Goal: Task Accomplishment & Management: Use online tool/utility

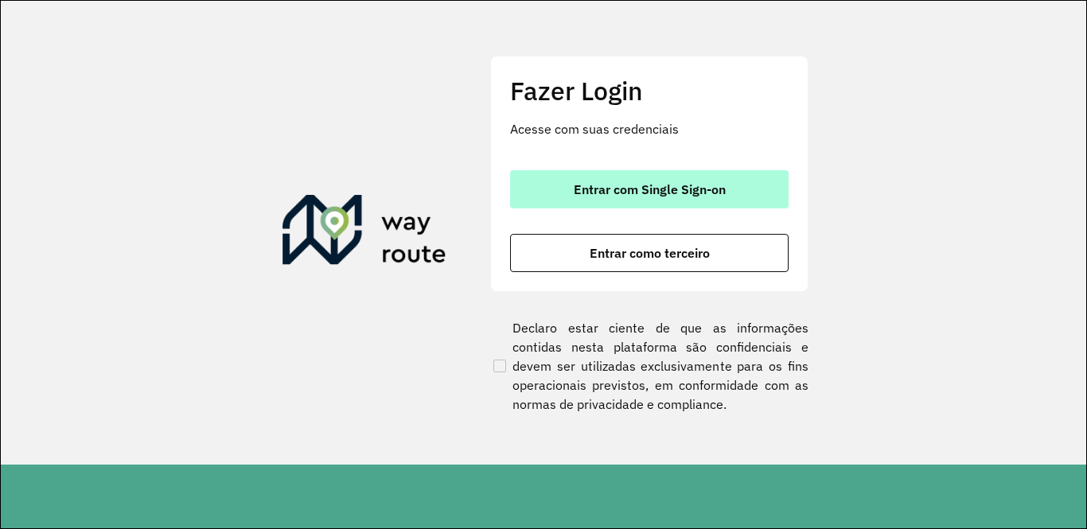
click at [687, 176] on button "Entrar com Single Sign-on" at bounding box center [649, 189] width 278 height 38
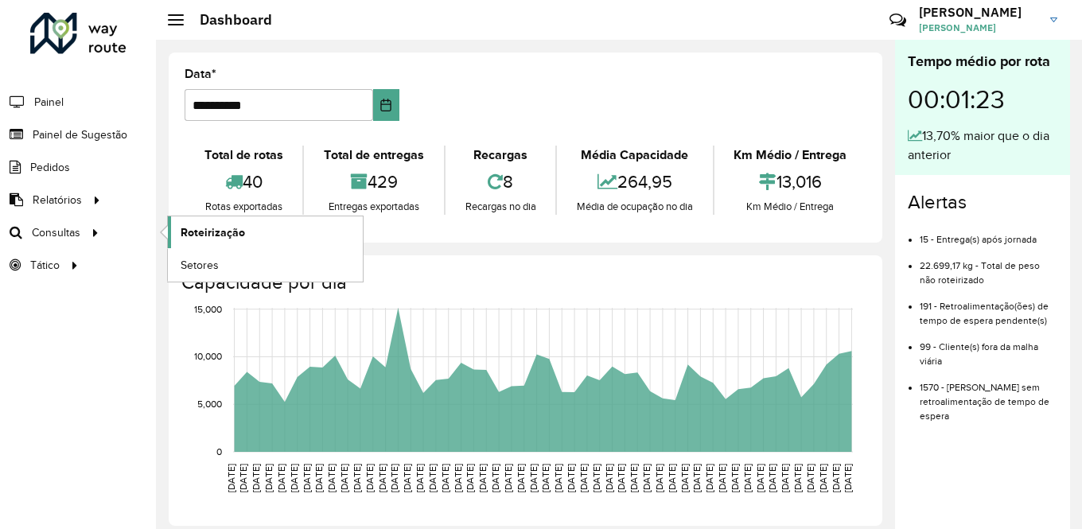
click at [223, 227] on span "Roteirização" at bounding box center [213, 232] width 64 height 17
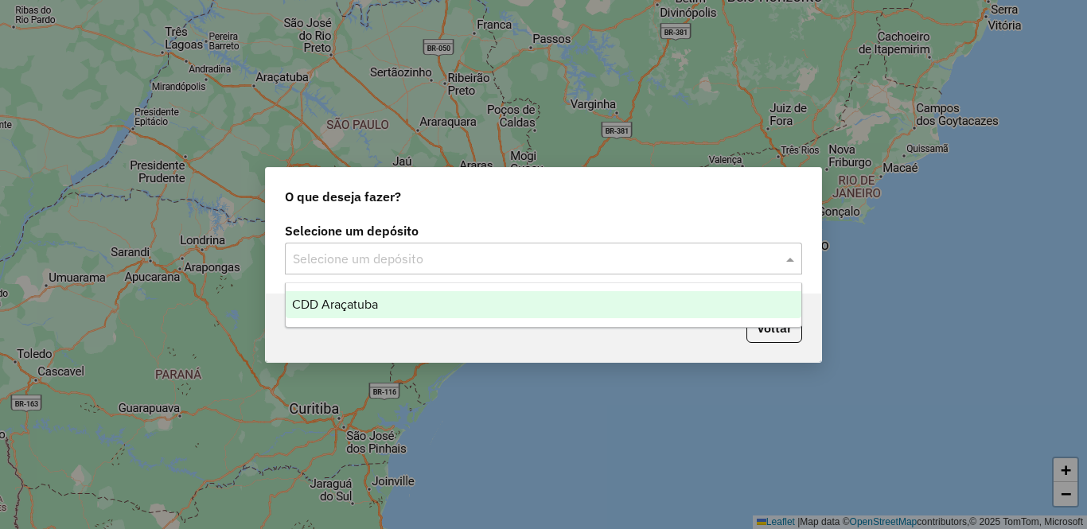
click at [401, 251] on input "text" at bounding box center [527, 259] width 469 height 19
click at [364, 296] on div "CDD Araçatuba" at bounding box center [544, 304] width 516 height 27
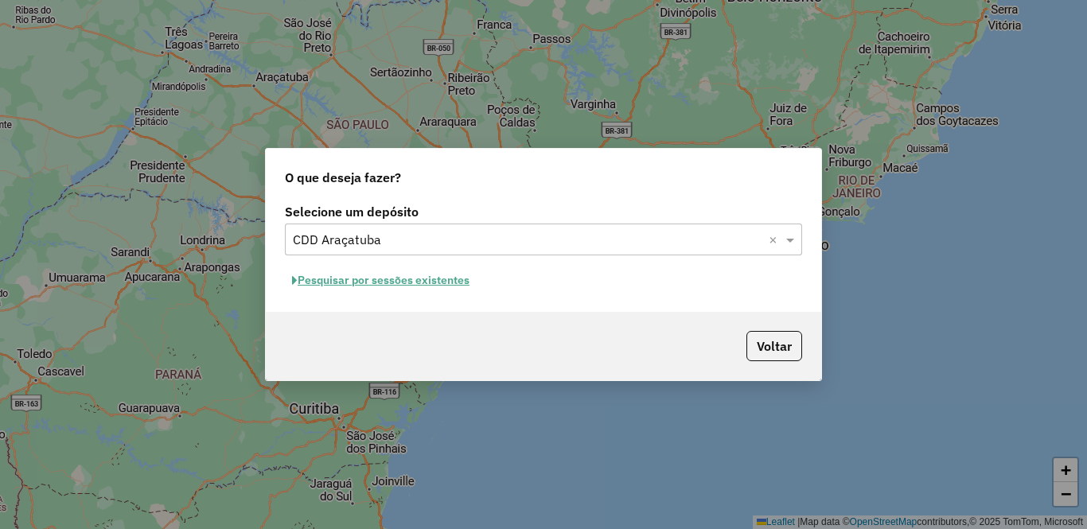
click at [588, 243] on input "text" at bounding box center [527, 240] width 469 height 19
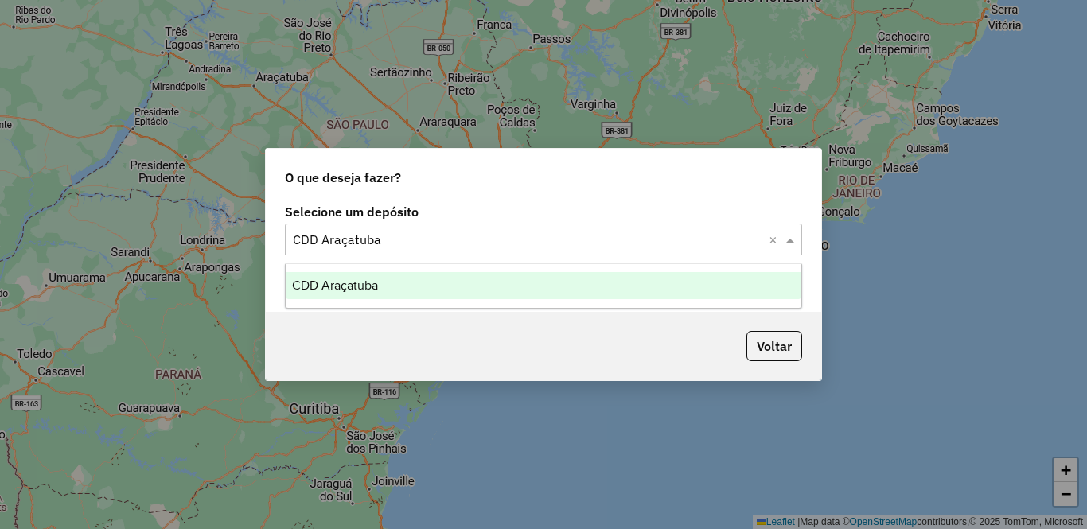
click at [549, 290] on div "CDD Araçatuba" at bounding box center [544, 285] width 516 height 27
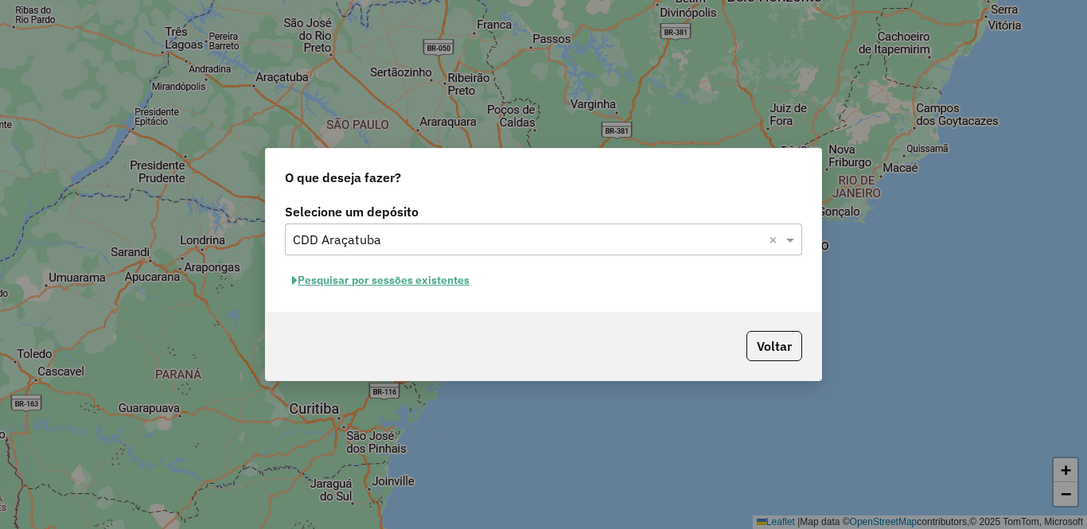
click at [411, 279] on button "Pesquisar por sessões existentes" at bounding box center [381, 280] width 192 height 25
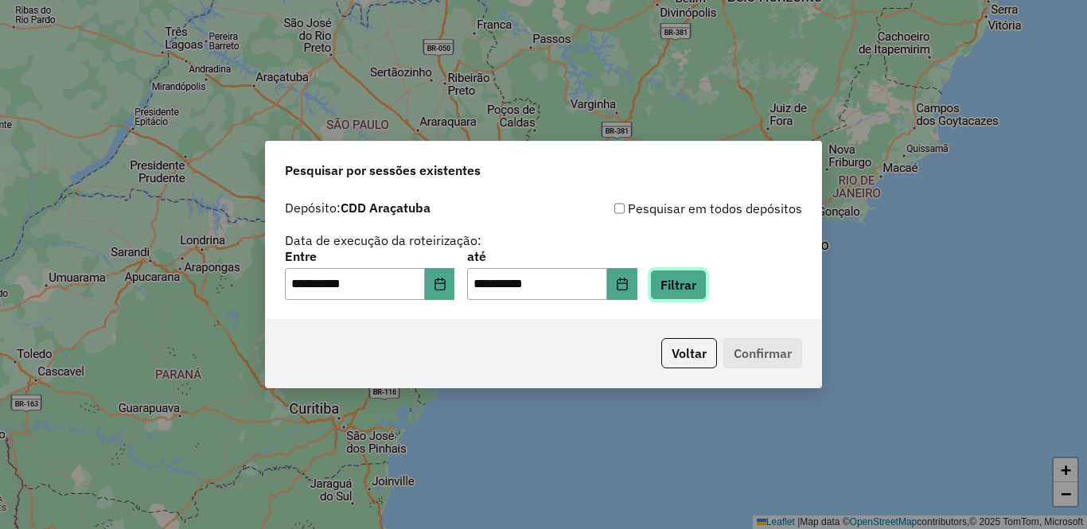
click at [706, 287] on button "Filtrar" at bounding box center [678, 285] width 56 height 30
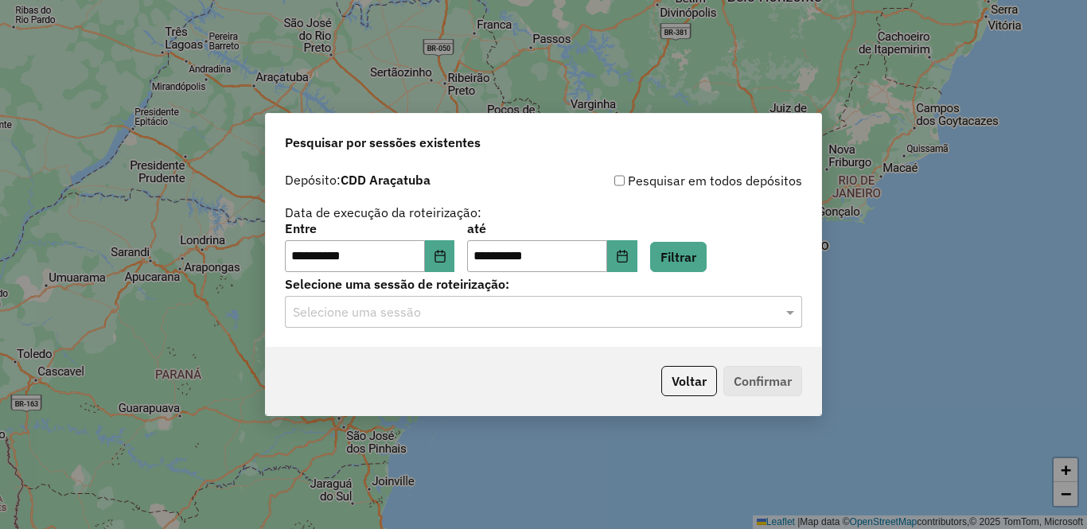
click at [464, 315] on input "text" at bounding box center [527, 312] width 469 height 19
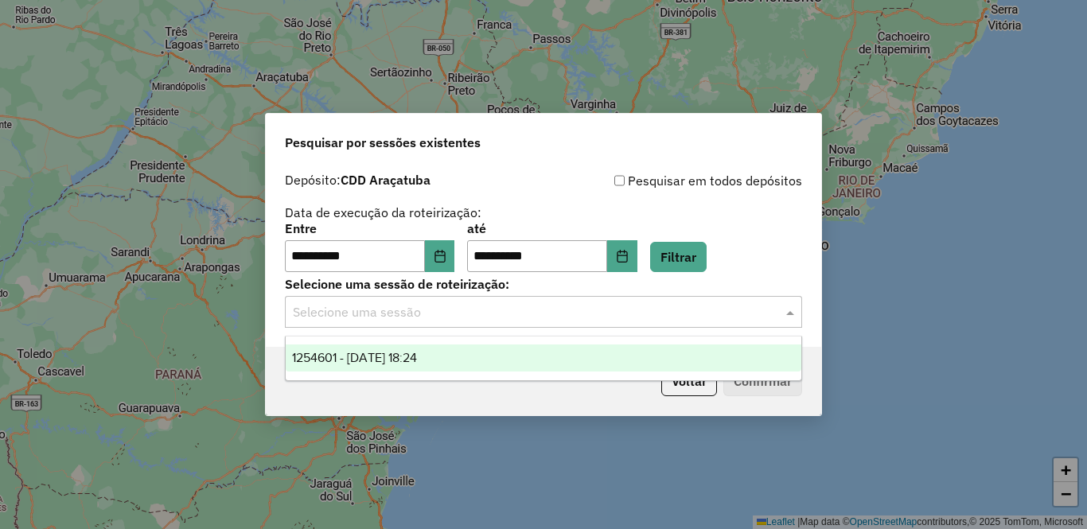
click at [451, 356] on div "1254601 - 28/08/2025 18:24" at bounding box center [544, 357] width 516 height 27
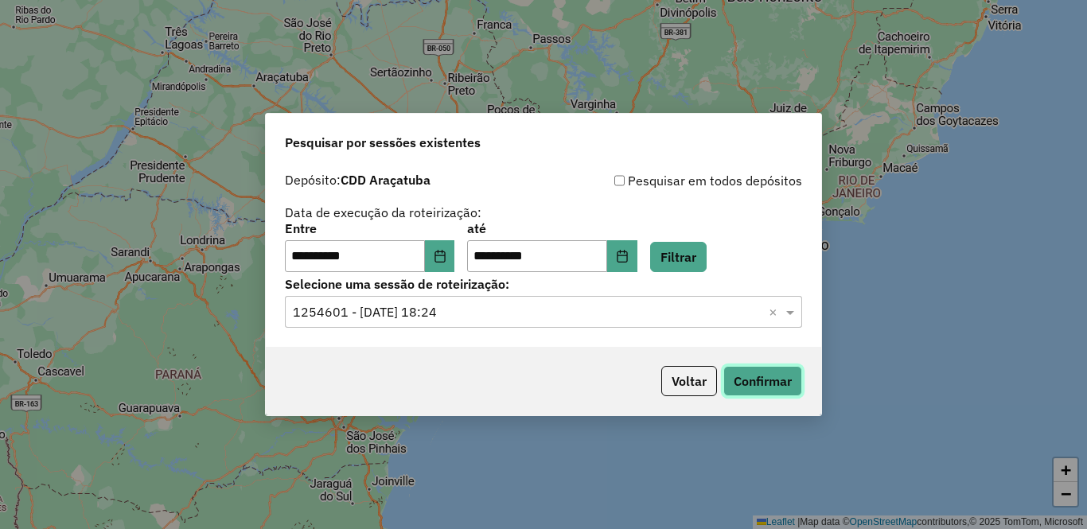
click at [749, 373] on button "Confirmar" at bounding box center [762, 381] width 79 height 30
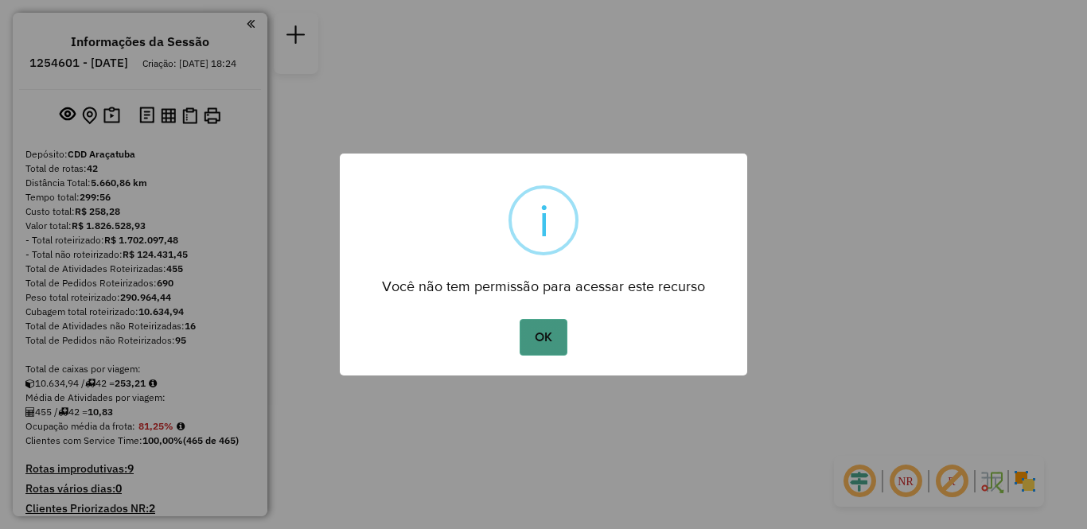
click at [545, 339] on button "OK" at bounding box center [543, 337] width 47 height 37
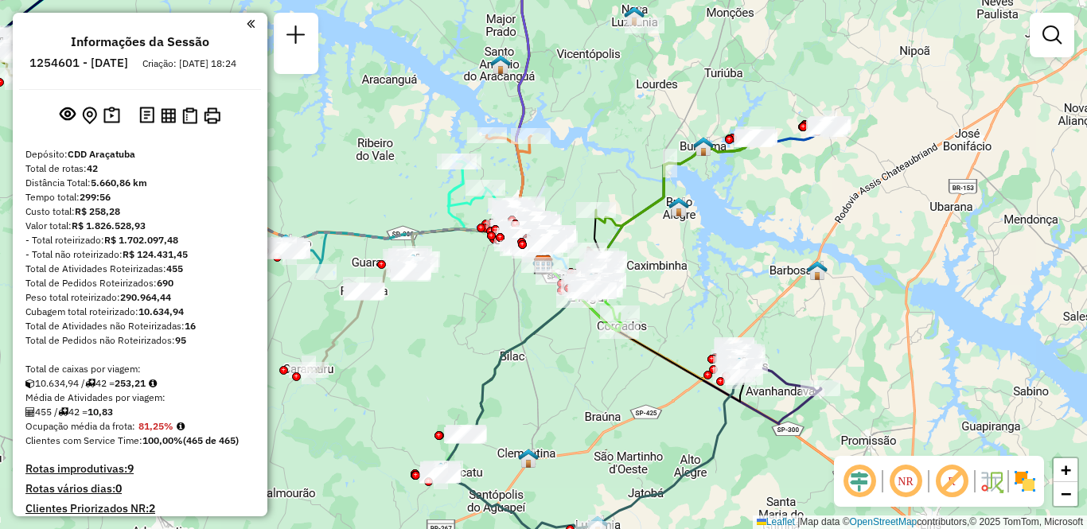
scroll to position [2078, 0]
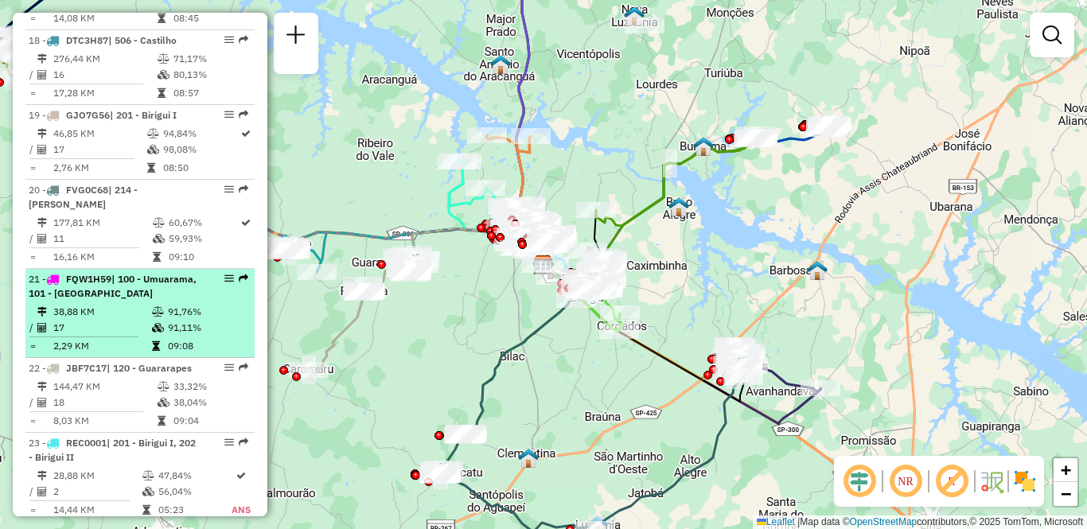
select select "**********"
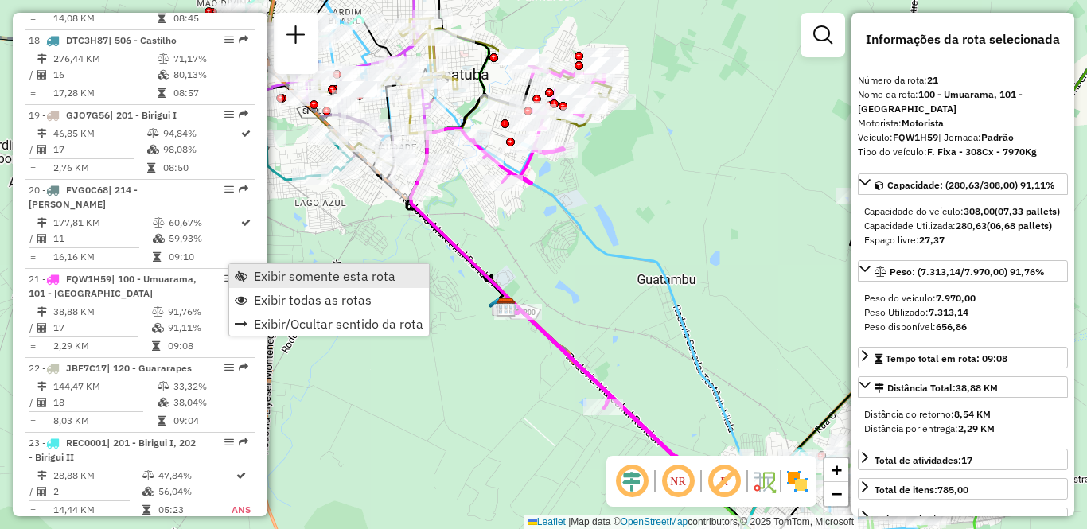
click at [273, 278] on span "Exibir somente esta rota" at bounding box center [325, 276] width 142 height 13
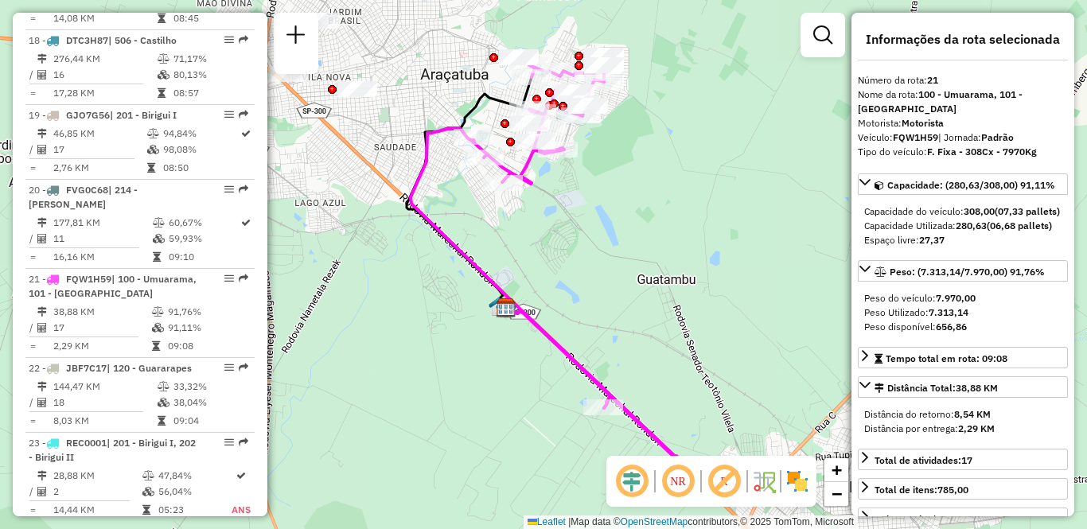
click at [681, 489] on em at bounding box center [678, 481] width 38 height 38
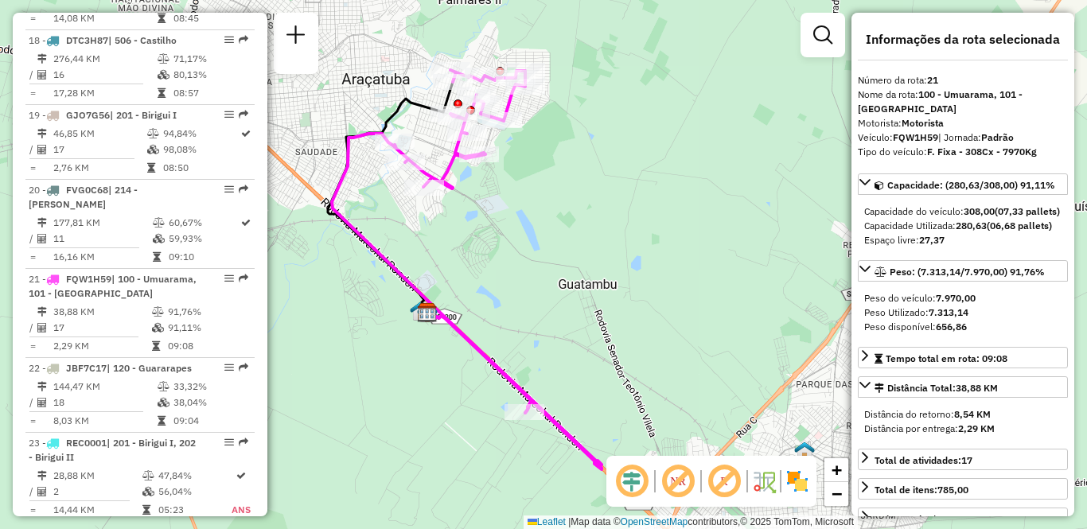
drag, startPoint x: 690, startPoint y: 198, endPoint x: 614, endPoint y: 216, distance: 77.6
click at [614, 216] on div "Janela de atendimento Grade de atendimento Capacidade Transportadoras Veículos …" at bounding box center [543, 264] width 1087 height 529
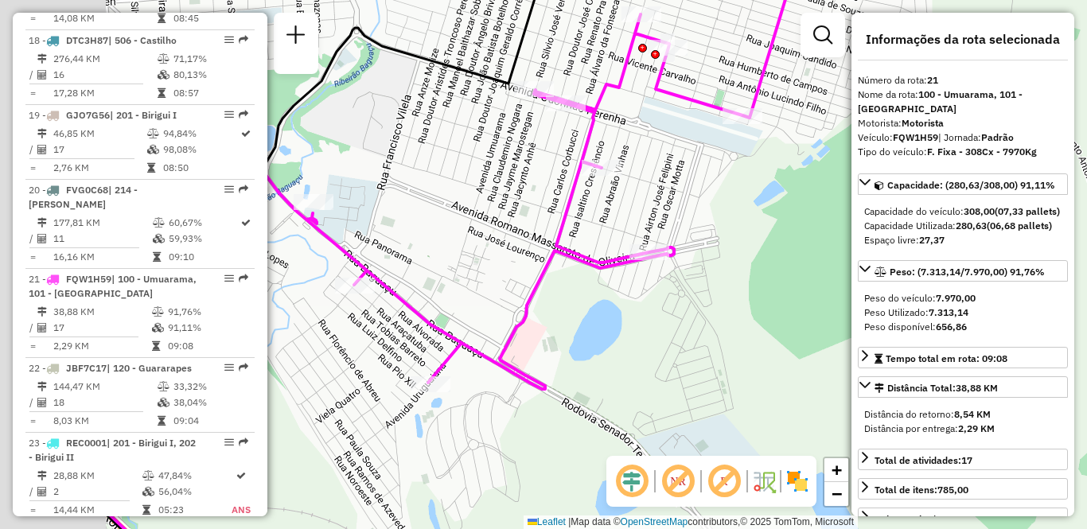
drag, startPoint x: 473, startPoint y: 144, endPoint x: 624, endPoint y: 154, distance: 150.7
click at [624, 154] on div "Janela de atendimento Grade de atendimento Capacidade Transportadoras Veículos …" at bounding box center [543, 264] width 1087 height 529
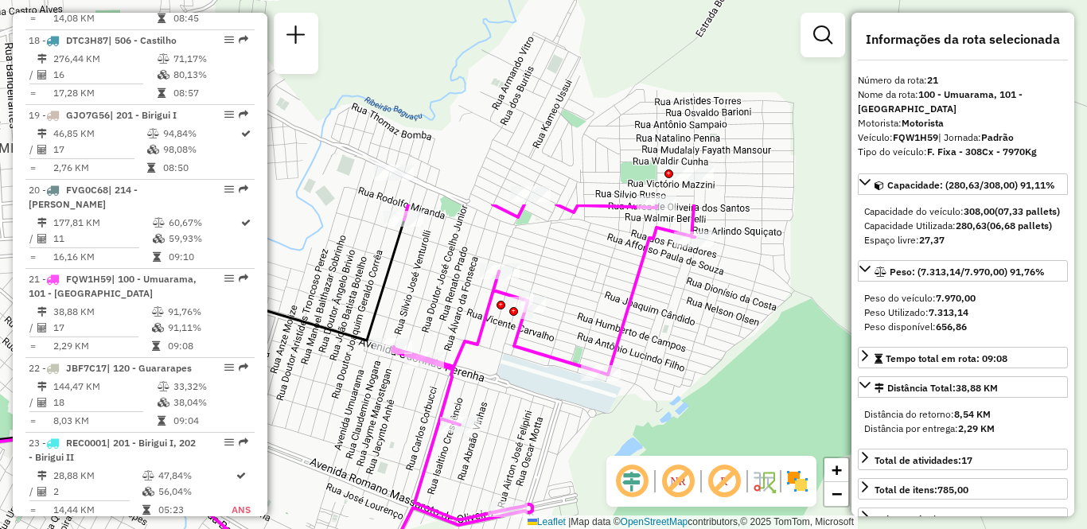
drag, startPoint x: 691, startPoint y: 159, endPoint x: 545, endPoint y: 416, distance: 295.4
click at [545, 416] on div "Janela de atendimento Grade de atendimento Capacidade Transportadoras Veículos …" at bounding box center [543, 264] width 1087 height 529
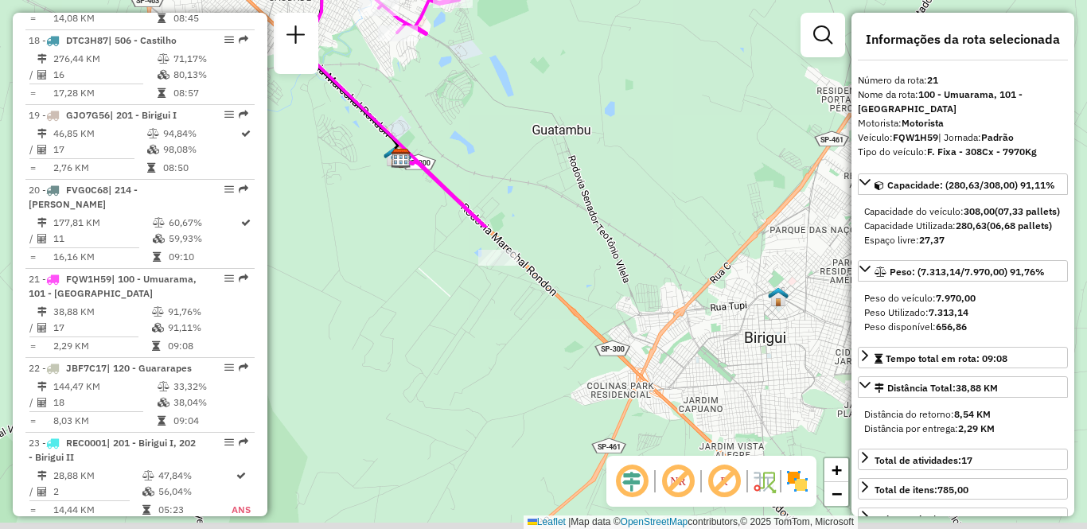
drag, startPoint x: 588, startPoint y: 453, endPoint x: 474, endPoint y: 99, distance: 372.6
click at [474, 99] on div "Janela de atendimento Grade de atendimento Capacidade Transportadoras Veículos …" at bounding box center [543, 264] width 1087 height 529
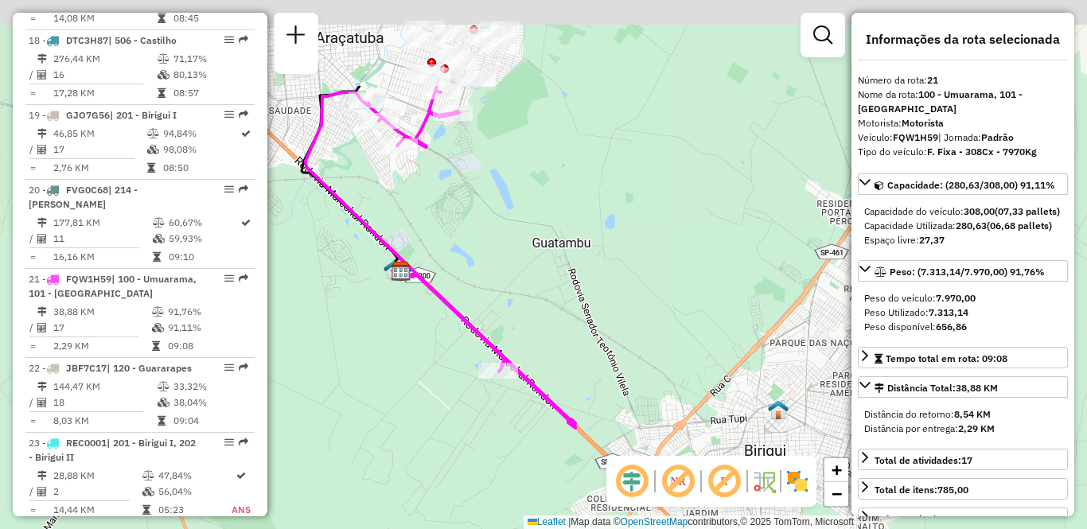
drag, startPoint x: 425, startPoint y: 341, endPoint x: 442, endPoint y: 406, distance: 66.6
click at [442, 406] on div "Janela de atendimento Grade de atendimento Capacidade Transportadoras Veículos …" at bounding box center [543, 264] width 1087 height 529
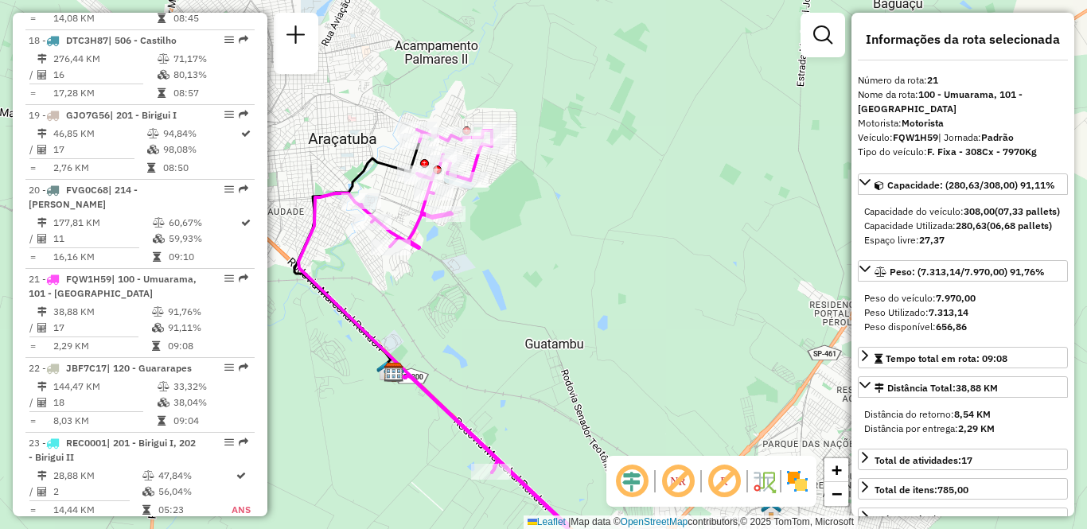
drag, startPoint x: 485, startPoint y: 208, endPoint x: 455, endPoint y: 304, distance: 100.1
click at [455, 304] on div "Janela de atendimento Grade de atendimento Capacidade Transportadoras Veículos …" at bounding box center [543, 264] width 1087 height 529
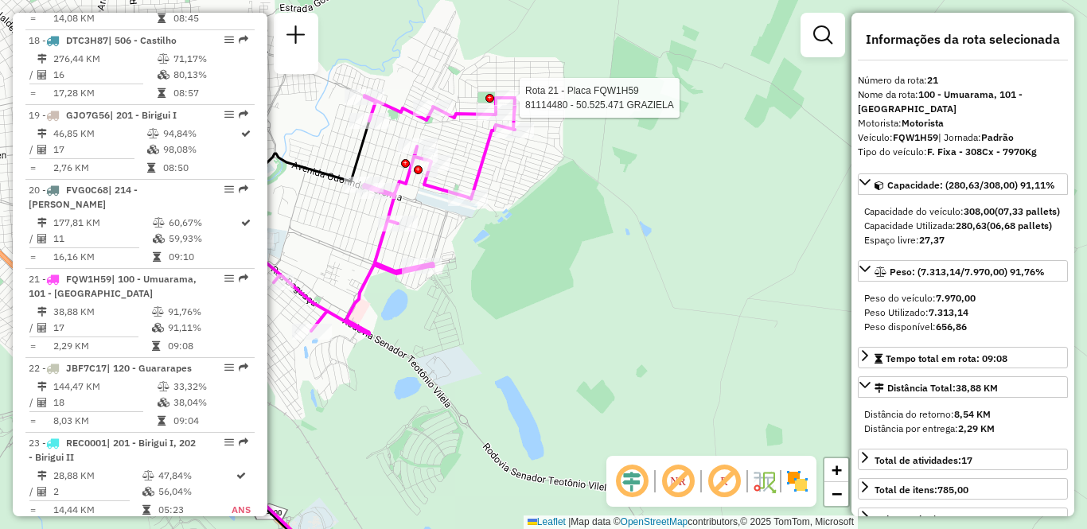
click at [489, 99] on div at bounding box center [489, 98] width 9 height 9
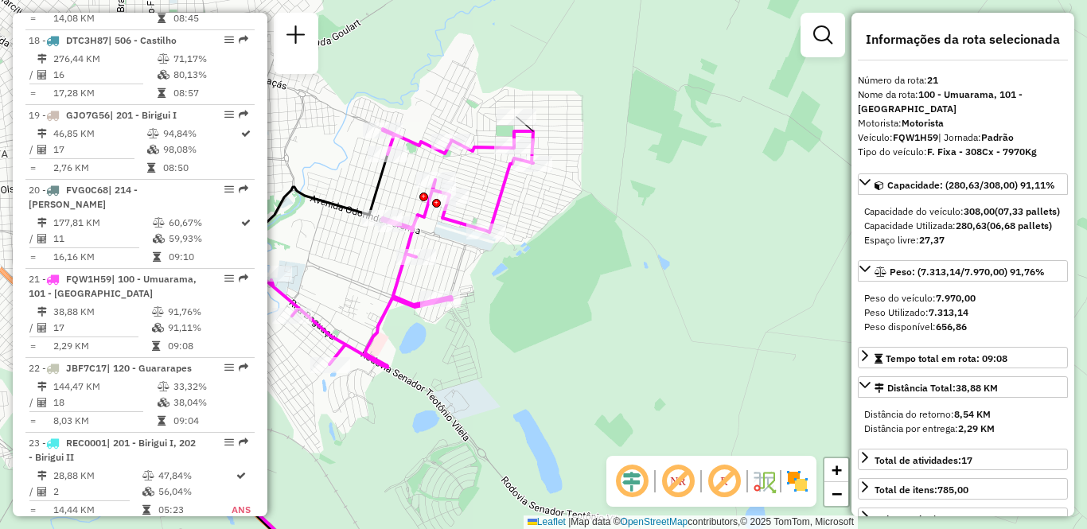
drag, startPoint x: 472, startPoint y: 236, endPoint x: 504, endPoint y: 278, distance: 53.3
click at [504, 278] on div "Janela de atendimento Grade de atendimento Capacidade Transportadoras Veículos …" at bounding box center [543, 264] width 1087 height 529
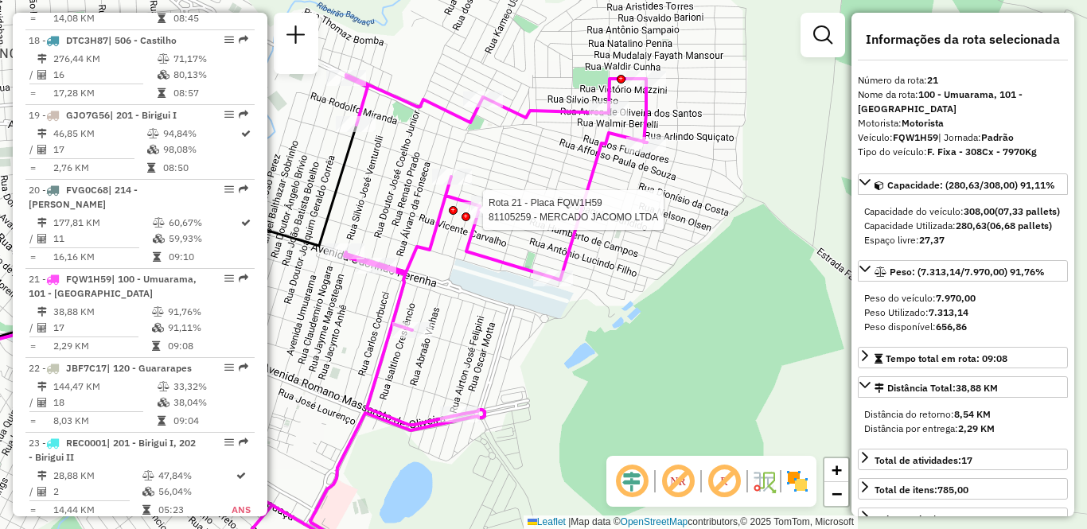
click at [465, 217] on div at bounding box center [465, 216] width 9 height 9
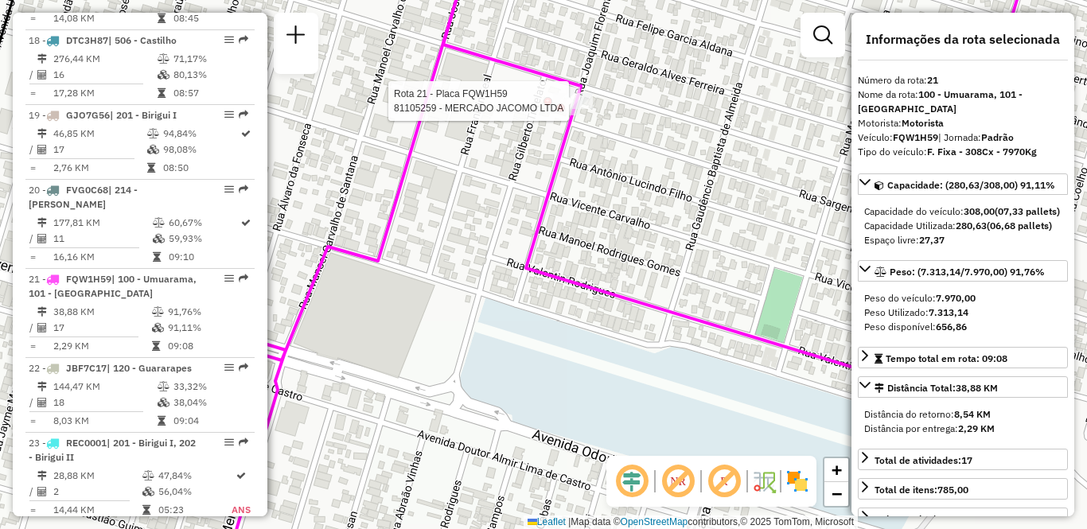
click at [558, 111] on div at bounding box center [560, 107] width 9 height 9
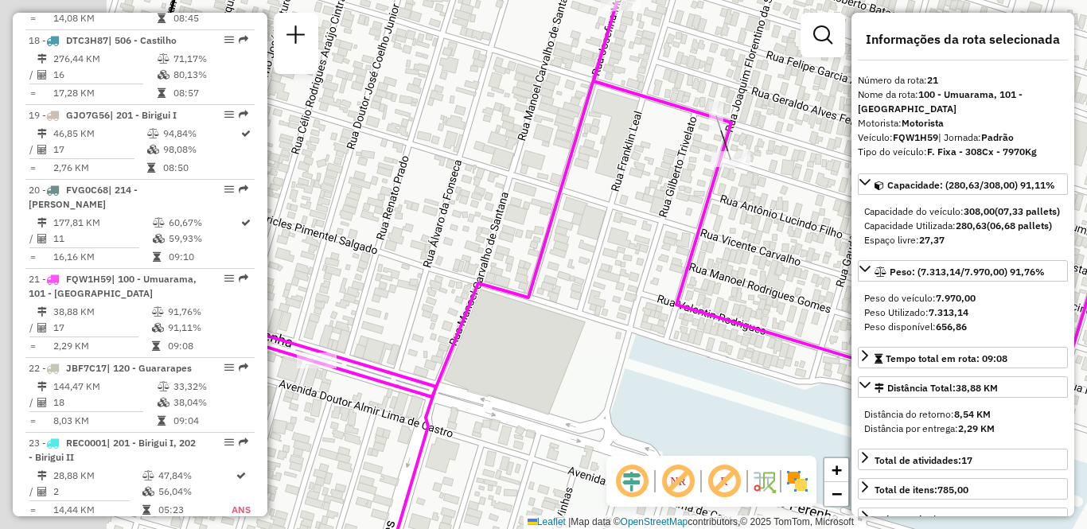
drag, startPoint x: 457, startPoint y: 184, endPoint x: 607, endPoint y: 220, distance: 154.8
click at [607, 220] on div "Janela de atendimento Grade de atendimento Capacidade Transportadoras Veículos …" at bounding box center [543, 264] width 1087 height 529
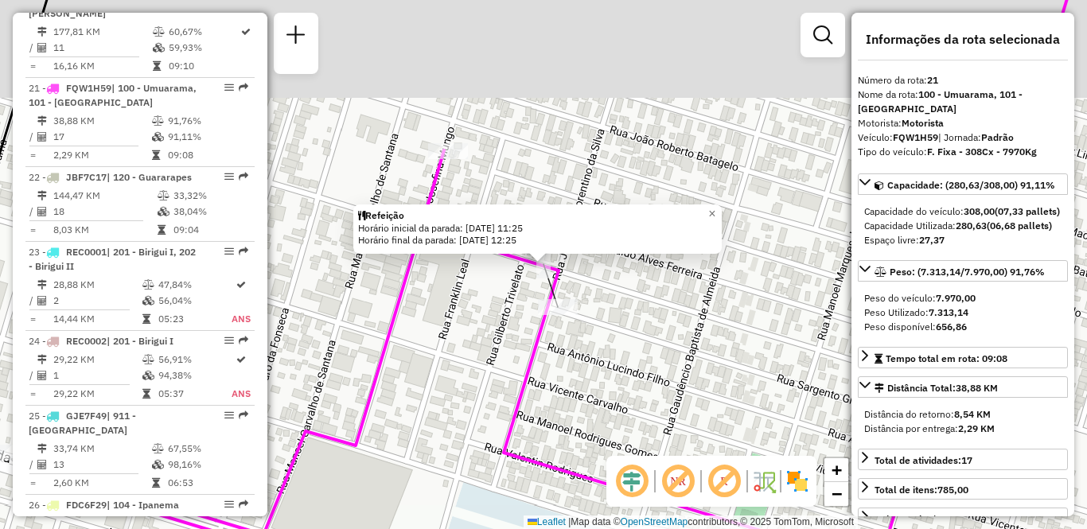
scroll to position [2320, 0]
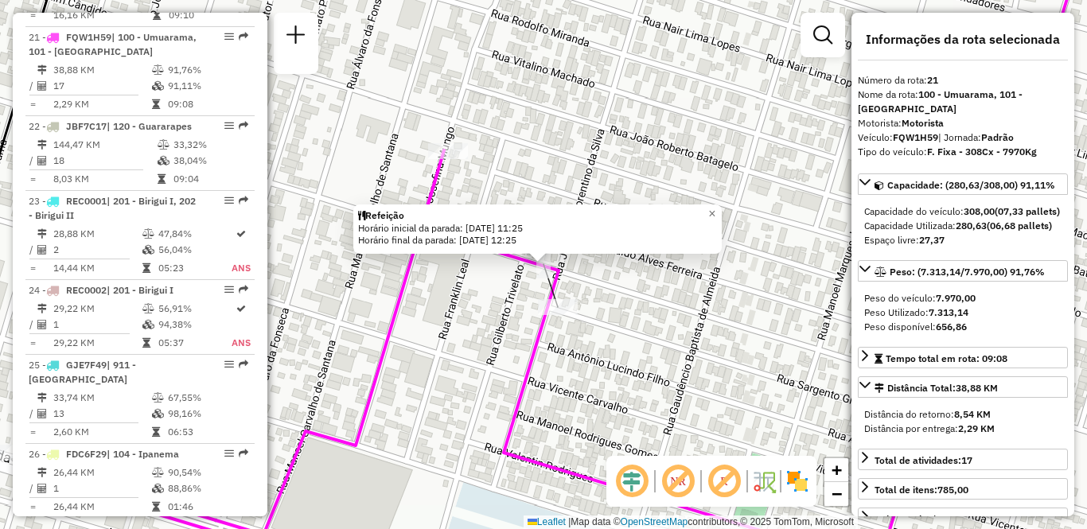
click at [581, 120] on div "Refeição Horário inicial da parada: [DATE] 11:25 Horário final da parada: [DATE…" at bounding box center [543, 264] width 1087 height 529
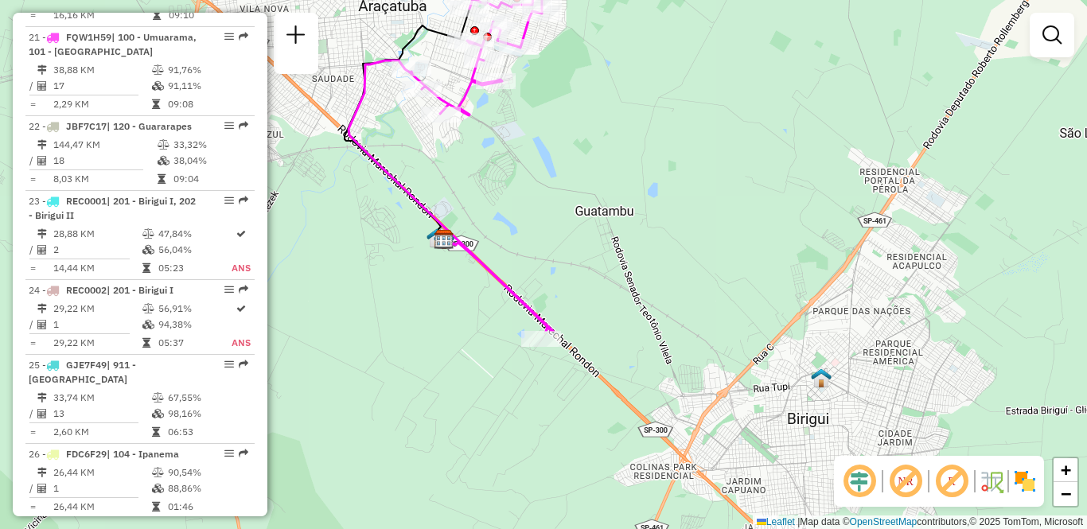
drag, startPoint x: 583, startPoint y: 419, endPoint x: 521, endPoint y: 169, distance: 258.2
click at [521, 169] on div "Janela de atendimento Grade de atendimento Capacidade Transportadoras Veículos …" at bounding box center [543, 264] width 1087 height 529
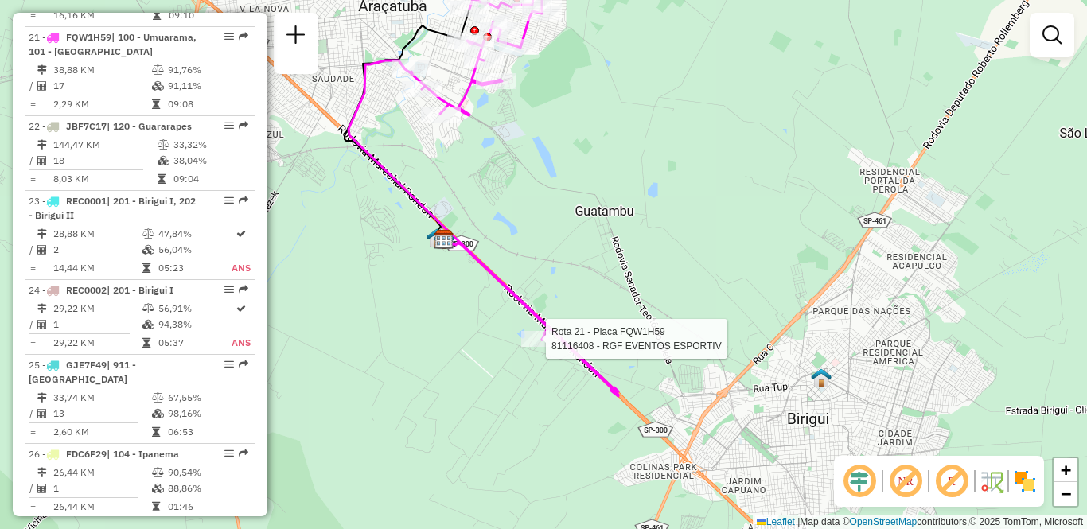
select select "**********"
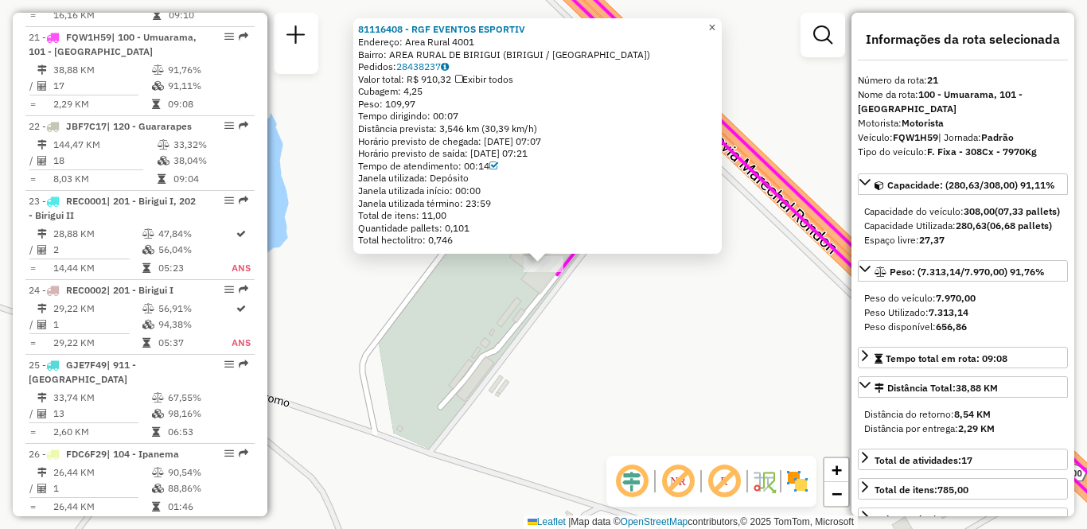
click at [715, 27] on span "×" at bounding box center [711, 28] width 7 height 14
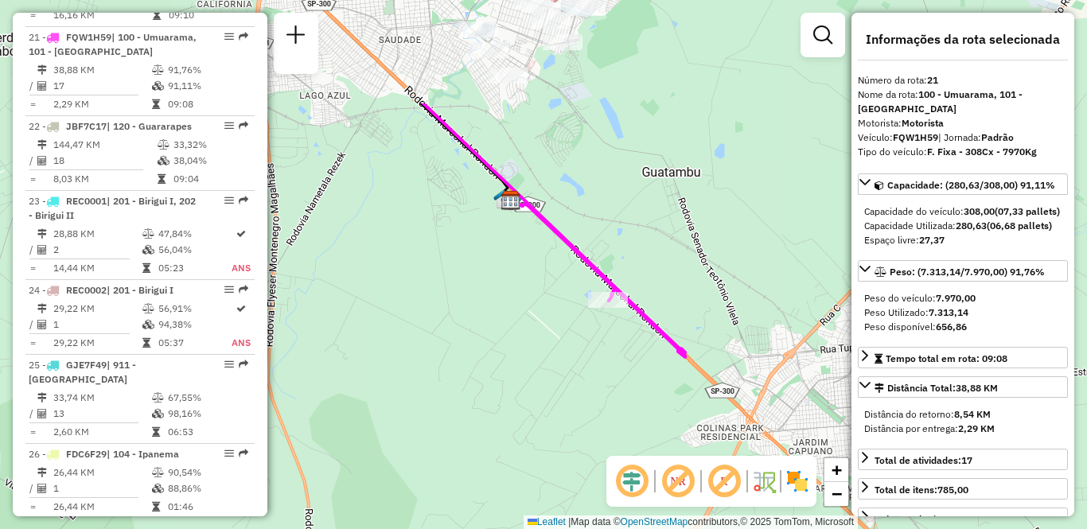
drag, startPoint x: 555, startPoint y: 79, endPoint x: 575, endPoint y: 303, distance: 225.3
click at [575, 303] on icon at bounding box center [554, 230] width 262 height 254
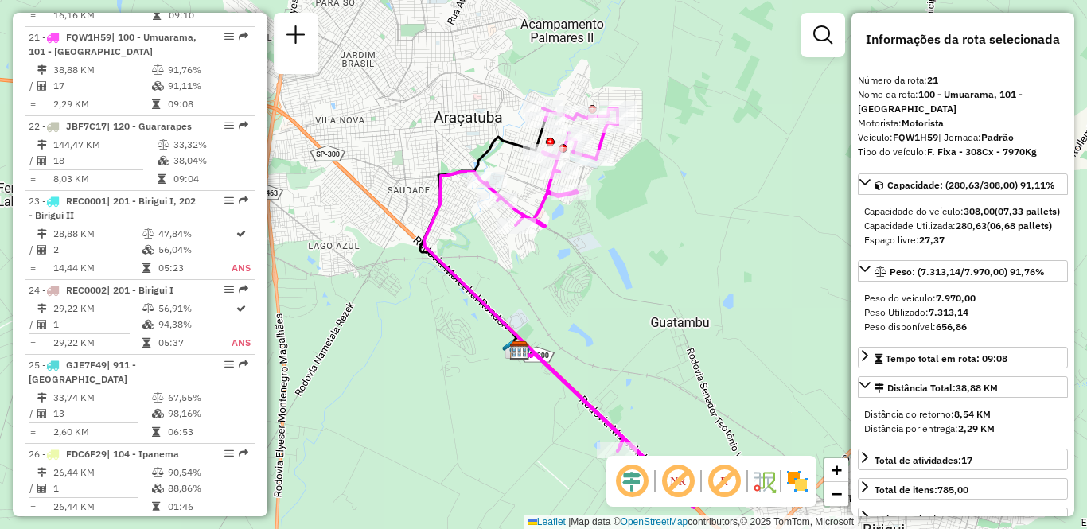
drag, startPoint x: 608, startPoint y: 200, endPoint x: 603, endPoint y: 263, distance: 63.8
click at [603, 263] on div "Janela de atendimento Grade de atendimento Capacidade Transportadoras Veículos …" at bounding box center [543, 264] width 1087 height 529
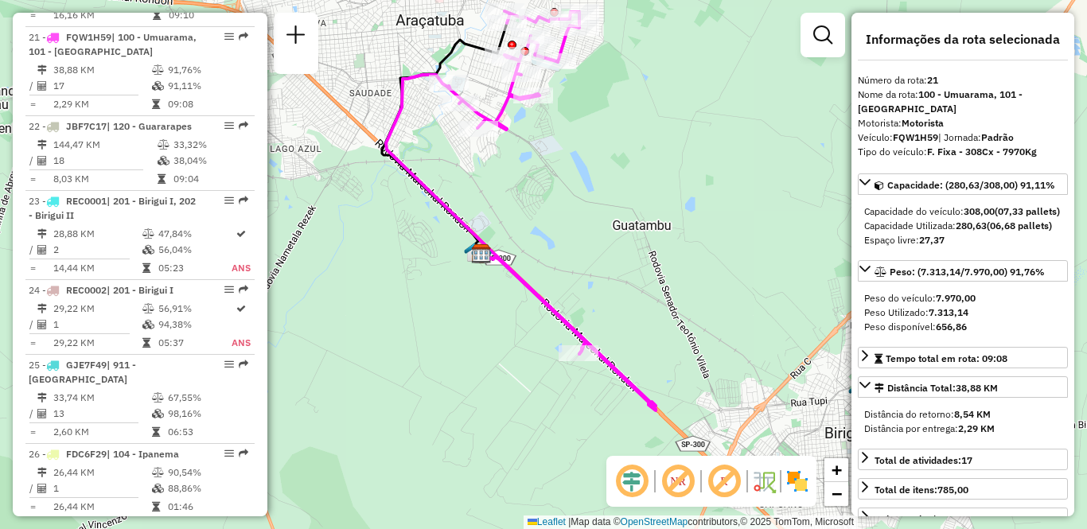
drag, startPoint x: 647, startPoint y: 354, endPoint x: 594, endPoint y: 214, distance: 149.8
click at [594, 214] on div "Janela de atendimento Grade de atendimento Capacidade Transportadoras Veículos …" at bounding box center [543, 264] width 1087 height 529
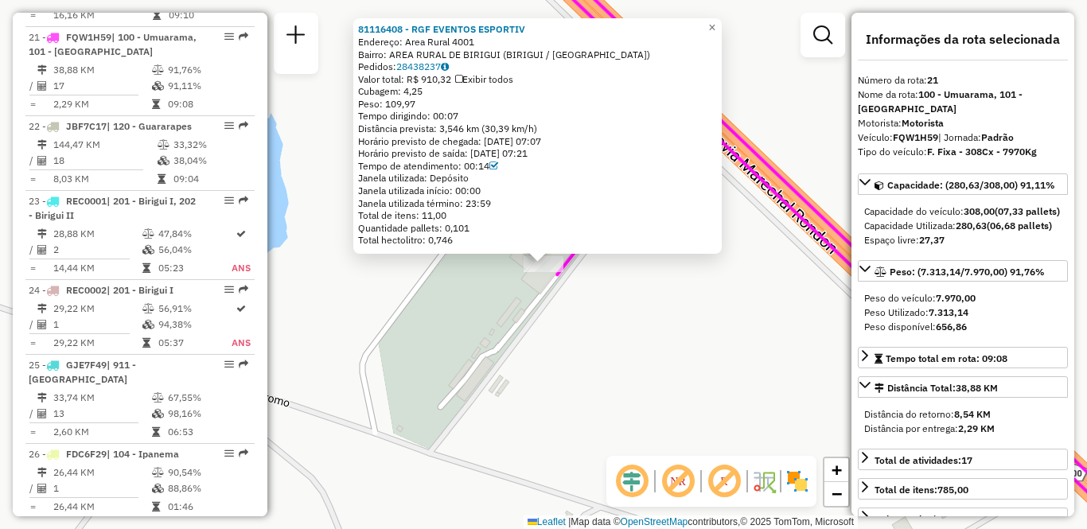
click at [695, 355] on div "81116408 - RGF EVENTOS ESPORTIV Endereço: Area Rural 4001 Bairro: AREA RURAL DE…" at bounding box center [543, 264] width 1087 height 529
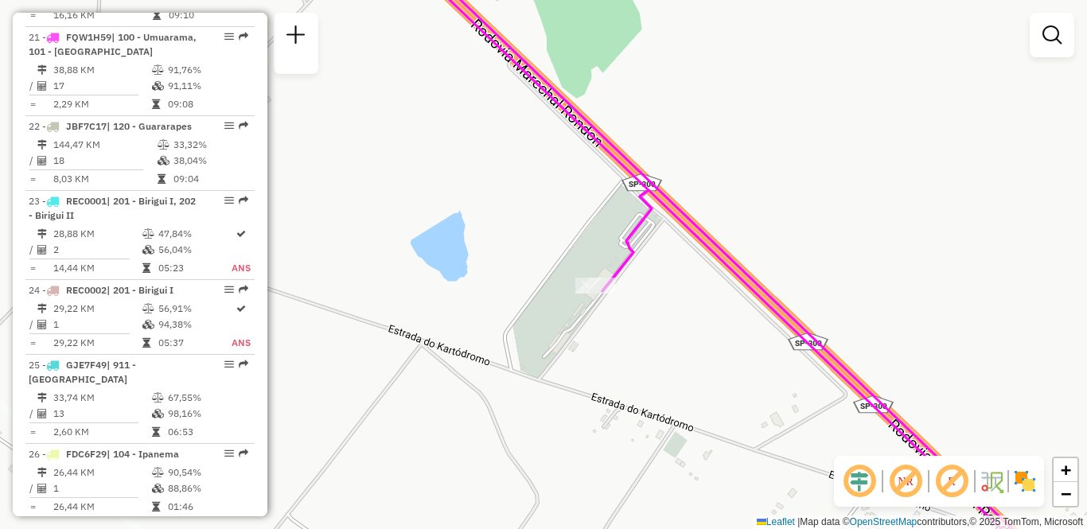
click at [798, 213] on div "Janela de atendimento Grade de atendimento Capacidade Transportadoras Veículos …" at bounding box center [543, 264] width 1087 height 529
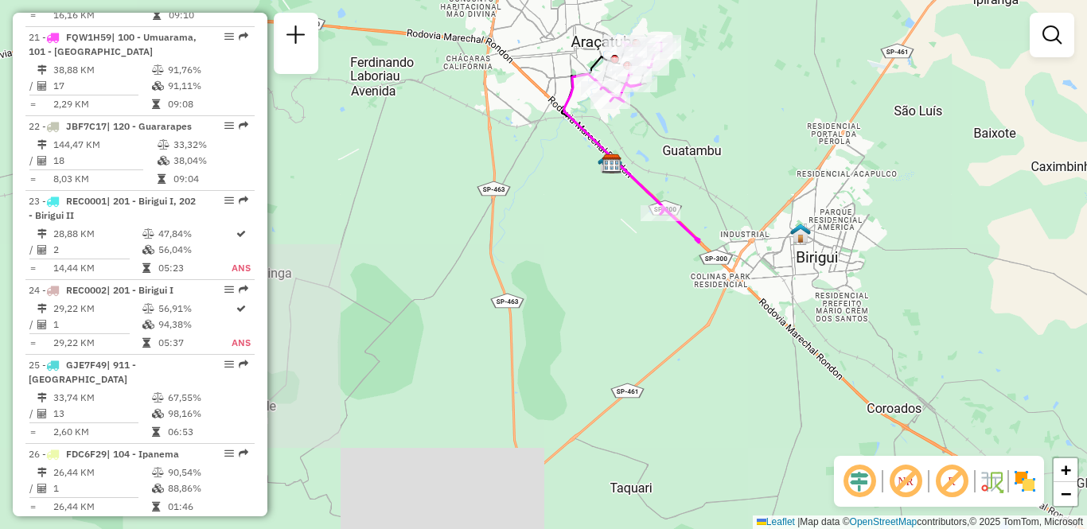
drag, startPoint x: 820, startPoint y: 335, endPoint x: 547, endPoint y: 277, distance: 279.0
click at [547, 277] on div "Janela de atendimento Grade de atendimento Capacidade Transportadoras Veículos …" at bounding box center [543, 264] width 1087 height 529
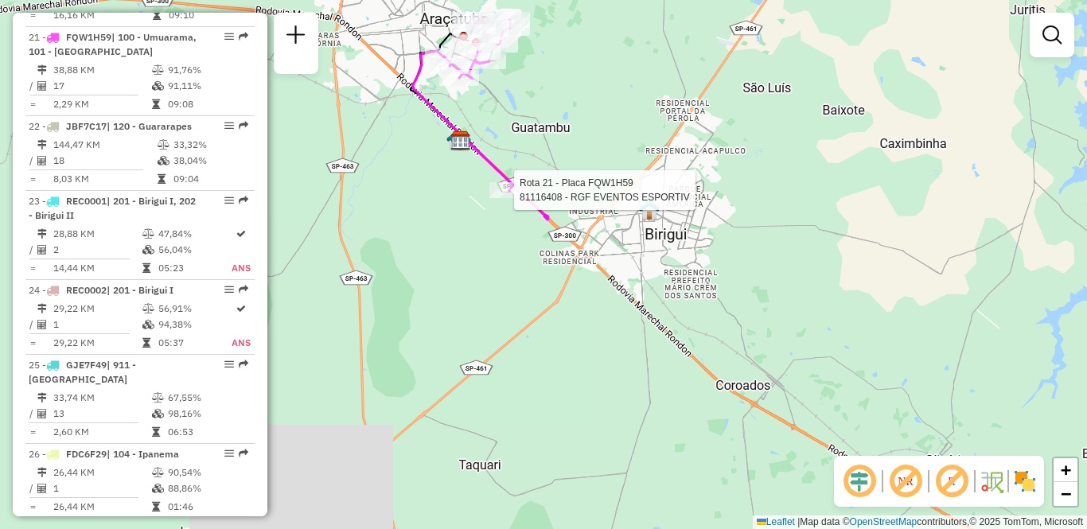
select select "**********"
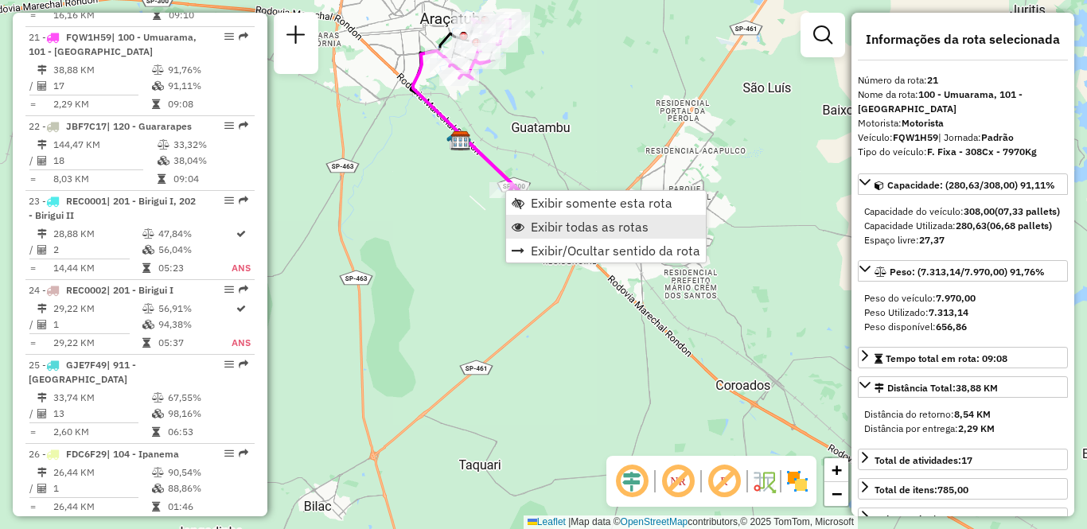
click at [543, 223] on span "Exibir todas as rotas" at bounding box center [590, 226] width 118 height 13
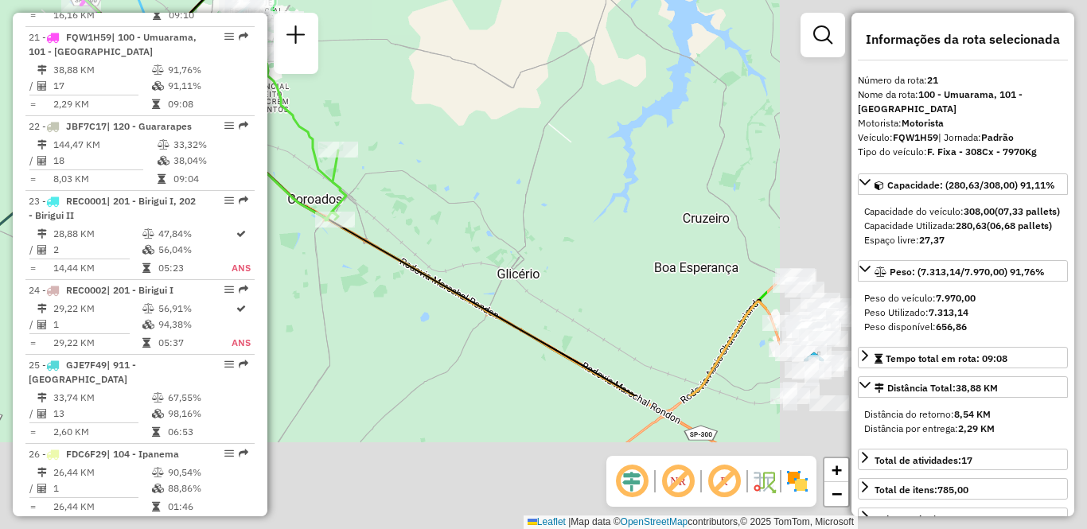
drag, startPoint x: 750, startPoint y: 317, endPoint x: 259, endPoint y: 96, distance: 539.1
click at [256, 96] on hb-router-mapa "Informações da Sessão 1254601 - [DATE] Criação: [DATE] 18:24 Depósito: CDD Araç…" at bounding box center [543, 264] width 1087 height 529
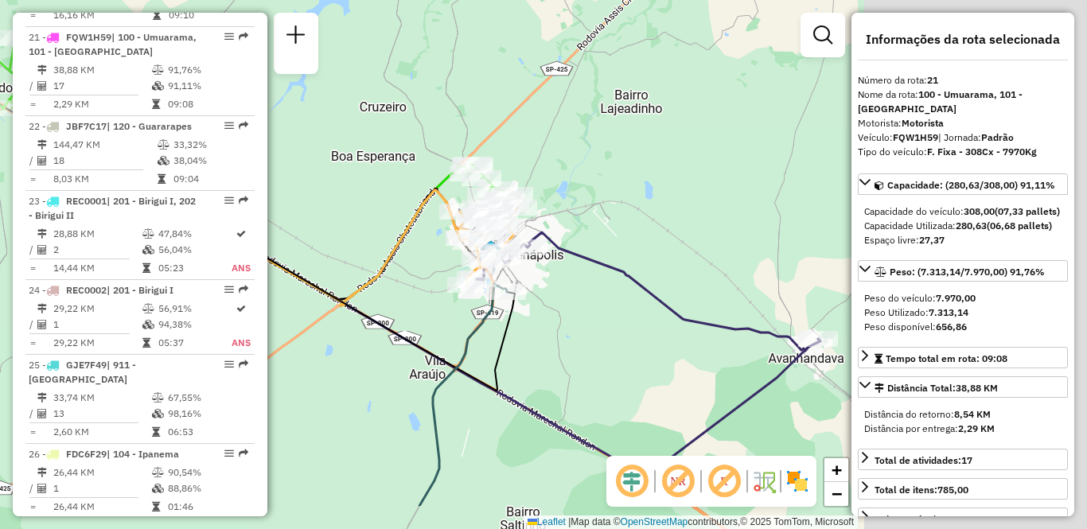
drag, startPoint x: 671, startPoint y: 313, endPoint x: 414, endPoint y: 237, distance: 268.1
click at [414, 237] on div "Janela de atendimento Grade de atendimento Capacidade Transportadoras Veículos …" at bounding box center [543, 264] width 1087 height 529
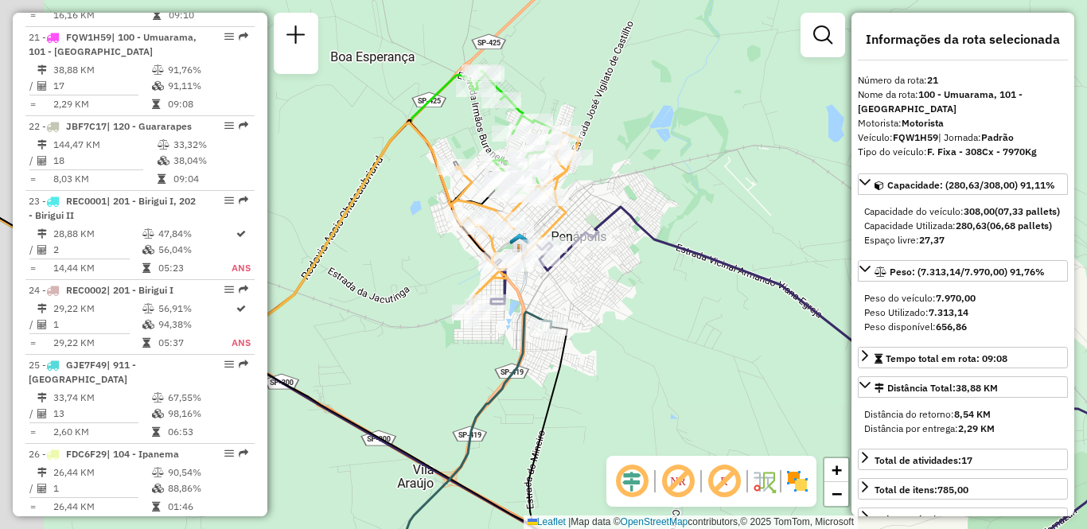
drag, startPoint x: 508, startPoint y: 248, endPoint x: 601, endPoint y: 290, distance: 101.1
click at [601, 290] on div "Janela de atendimento Grade de atendimento Capacidade Transportadoras Veículos …" at bounding box center [543, 264] width 1087 height 529
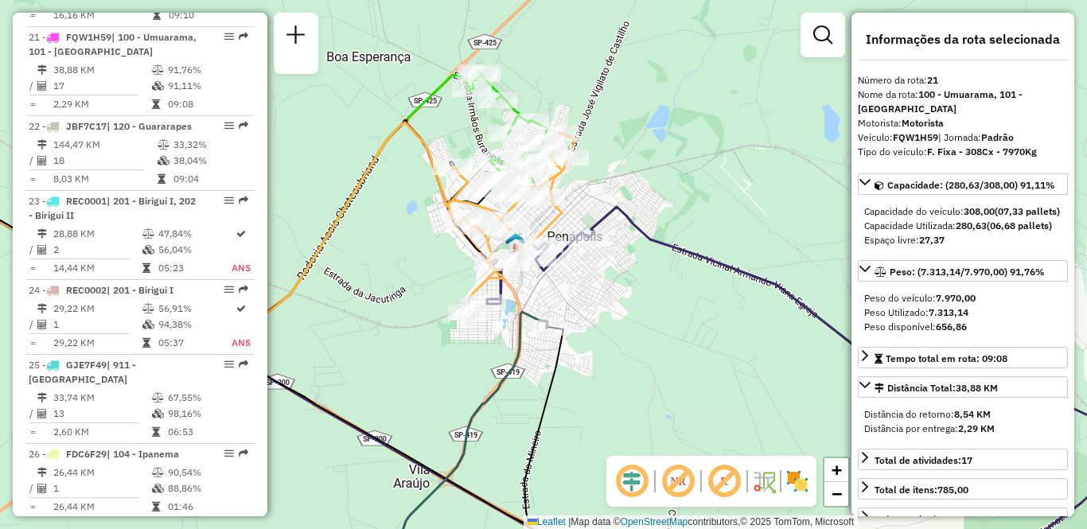
drag, startPoint x: 598, startPoint y: 309, endPoint x: 547, endPoint y: 294, distance: 53.9
click at [566, 310] on div "Janela de atendimento Grade de atendimento Capacidade Transportadoras Veículos …" at bounding box center [543, 264] width 1087 height 529
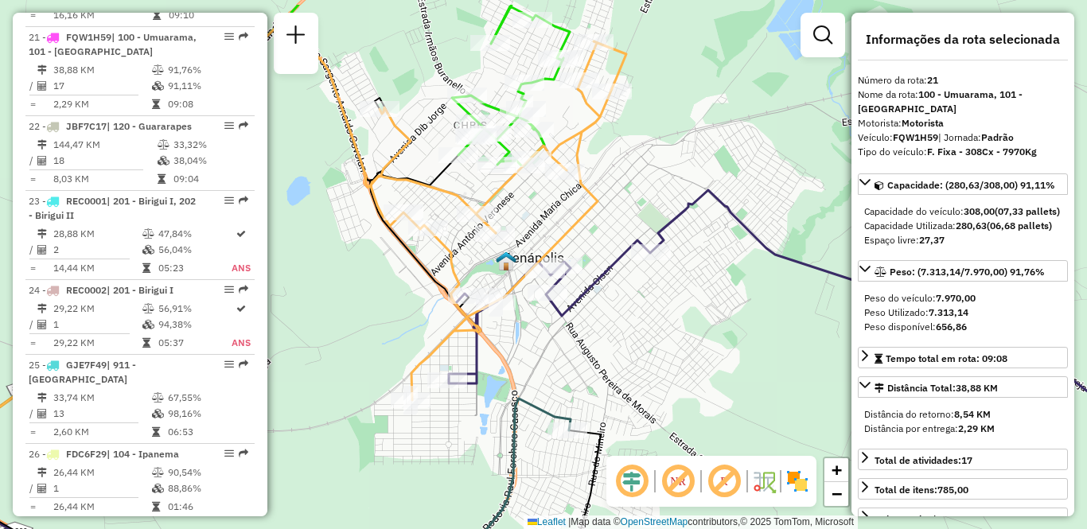
drag, startPoint x: 538, startPoint y: 286, endPoint x: 604, endPoint y: 343, distance: 87.4
click at [604, 343] on div "Janela de atendimento Grade de atendimento Capacidade Transportadoras Veículos …" at bounding box center [543, 264] width 1087 height 529
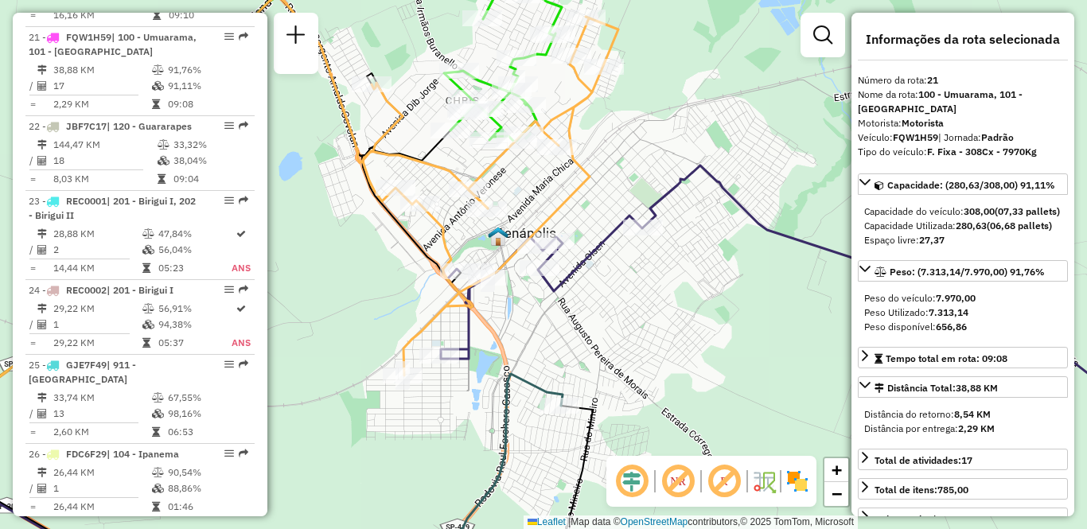
drag, startPoint x: 640, startPoint y: 361, endPoint x: 631, endPoint y: 324, distance: 38.6
click at [631, 324] on div "Janela de atendimento Grade de atendimento Capacidade Transportadoras Veículos …" at bounding box center [543, 264] width 1087 height 529
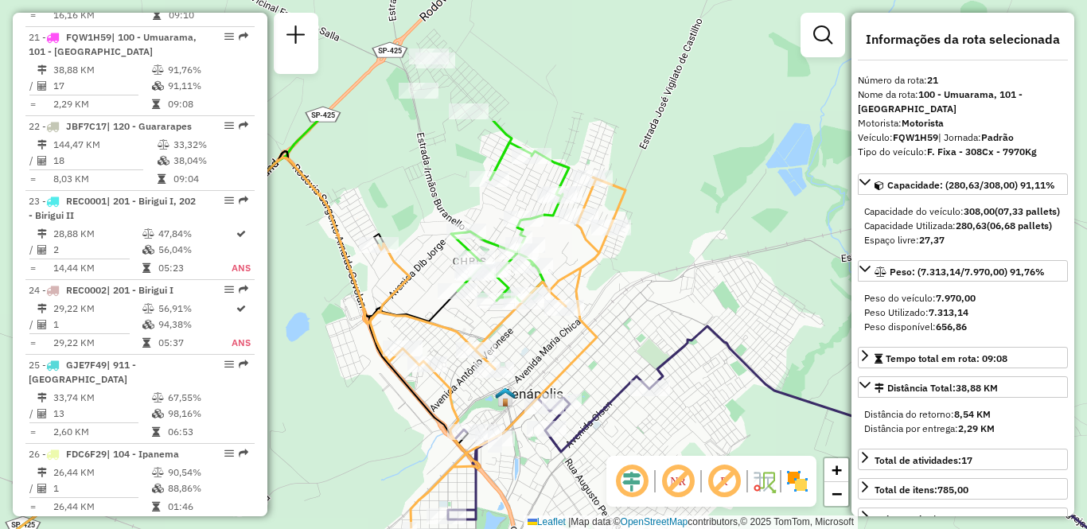
drag, startPoint x: 501, startPoint y: 173, endPoint x: 510, endPoint y: 346, distance: 173.7
click at [510, 346] on div "Janela de atendimento Grade de atendimento Capacidade Transportadoras Veículos …" at bounding box center [543, 264] width 1087 height 529
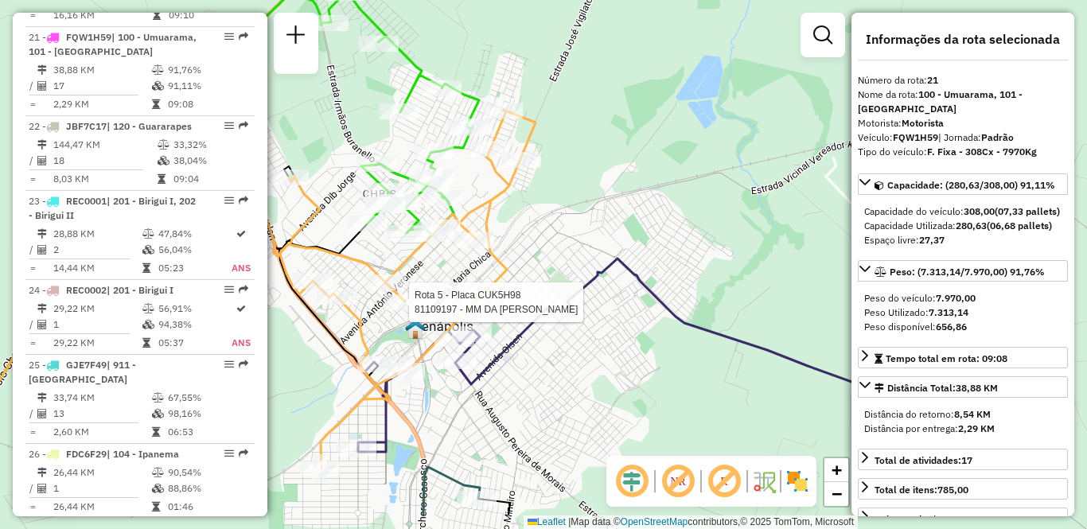
drag, startPoint x: 704, startPoint y: 328, endPoint x: 611, endPoint y: 257, distance: 117.0
click at [611, 259] on icon at bounding box center [712, 387] width 709 height 256
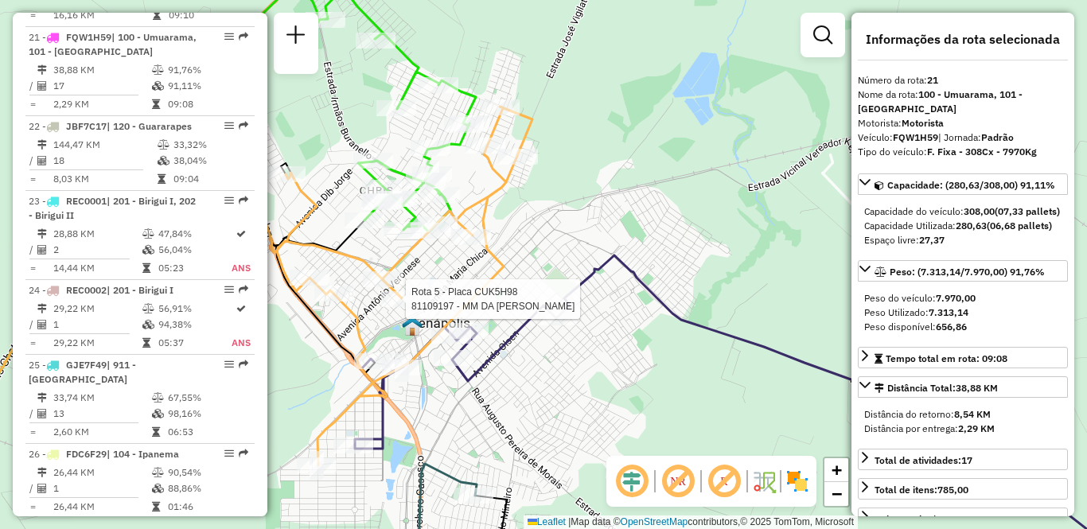
click at [539, 419] on div "Rota 5 - Placa CUK5H98 81109197 - MM DA SILVA DEPOSITO Janela de atendimento Gr…" at bounding box center [543, 264] width 1087 height 529
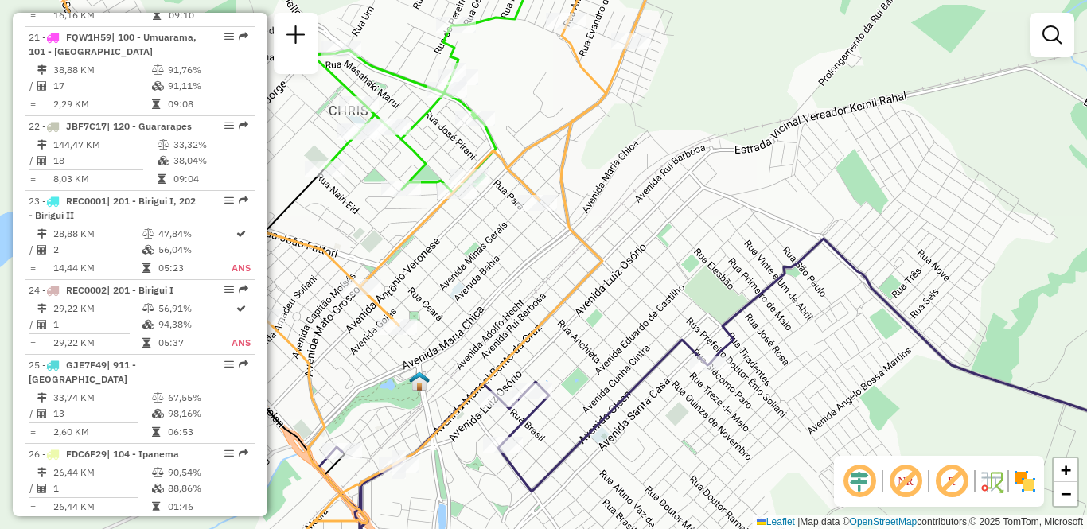
drag, startPoint x: 491, startPoint y: 309, endPoint x: 572, endPoint y: 280, distance: 86.1
click at [572, 280] on div "Janela de atendimento Grade de atendimento Capacidade Transportadoras Veículos …" at bounding box center [543, 264] width 1087 height 529
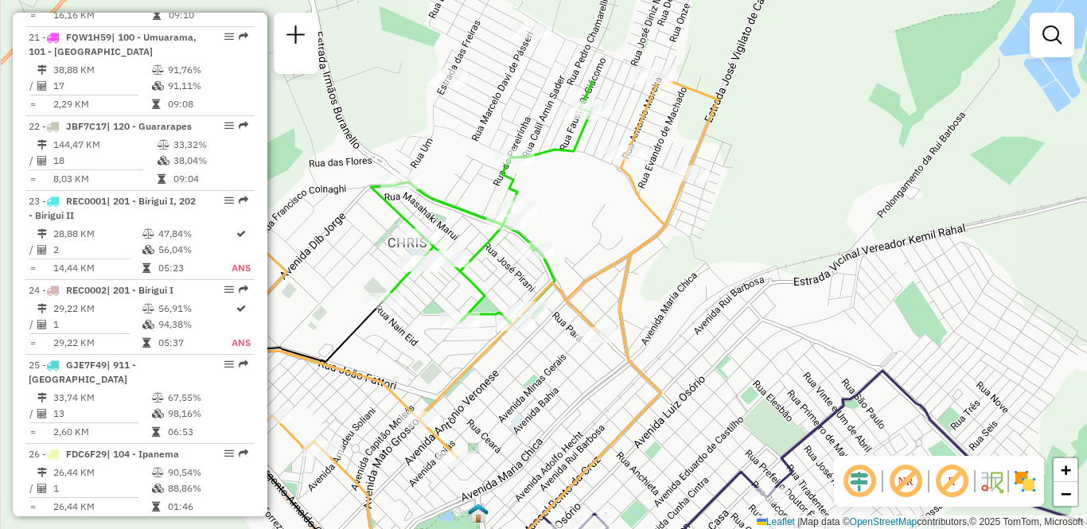
drag, startPoint x: 428, startPoint y: 108, endPoint x: 494, endPoint y: 282, distance: 185.6
click at [494, 282] on icon at bounding box center [482, 202] width 222 height 243
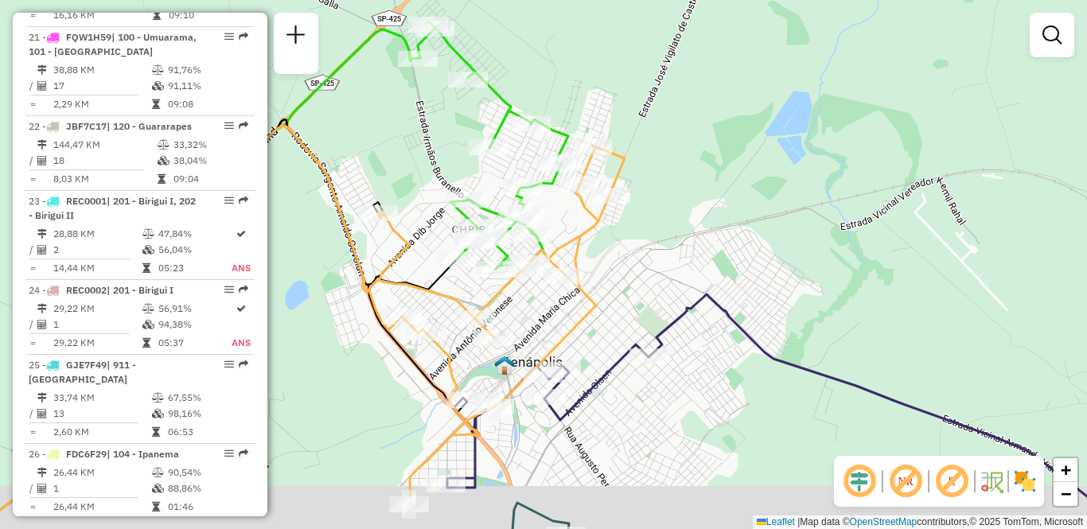
drag, startPoint x: 351, startPoint y: 200, endPoint x: 364, endPoint y: 146, distance: 55.6
click at [364, 146] on div "Janela de atendimento Grade de atendimento Capacidade Transportadoras Veículos …" at bounding box center [543, 264] width 1087 height 529
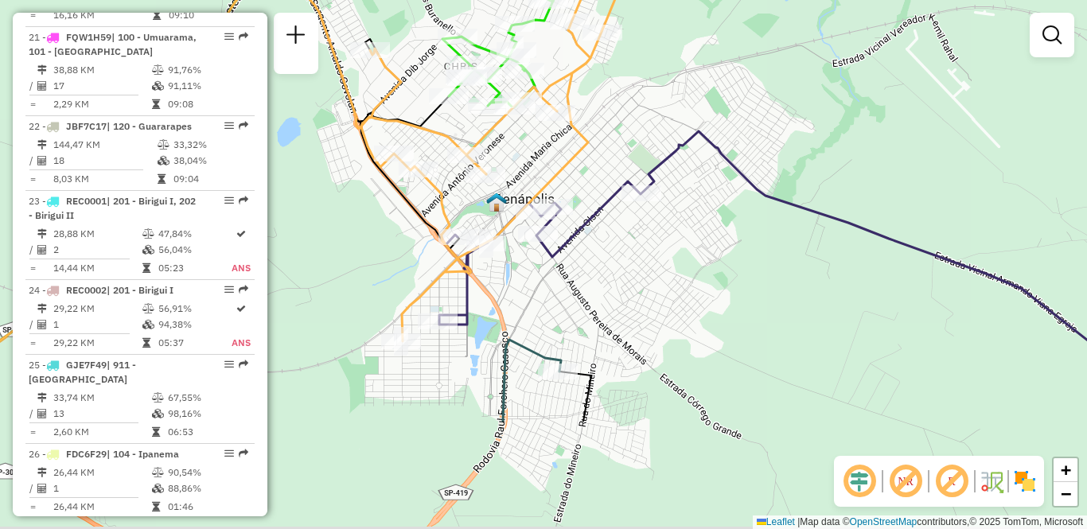
drag, startPoint x: 643, startPoint y: 482, endPoint x: 636, endPoint y: 299, distance: 183.1
click at [636, 299] on div "Janela de atendimento Grade de atendimento Capacidade Transportadoras Veículos …" at bounding box center [543, 264] width 1087 height 529
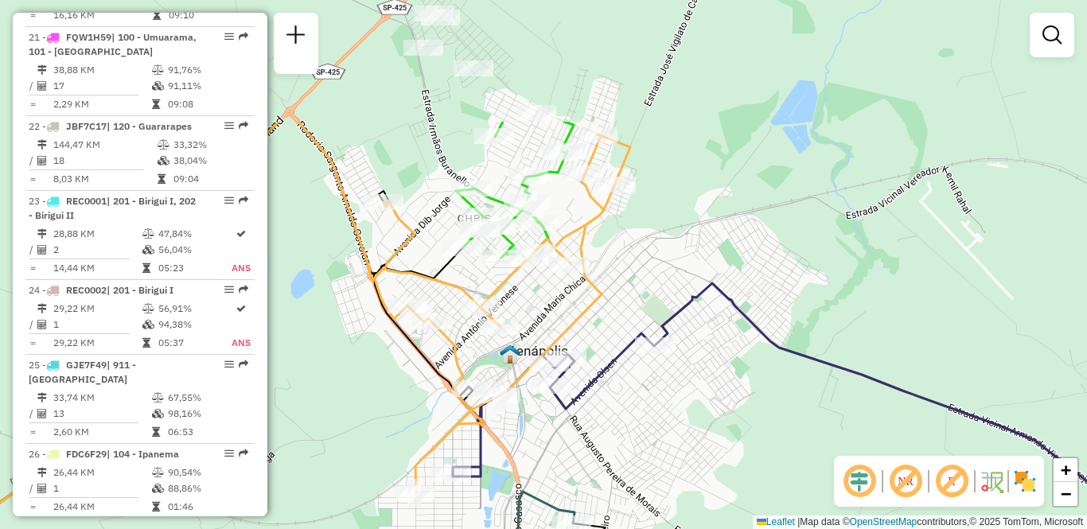
drag, startPoint x: 632, startPoint y: 299, endPoint x: 644, endPoint y: 473, distance: 174.6
click at [644, 473] on div "Janela de atendimento Grade de atendimento Capacidade Transportadoras Veículos …" at bounding box center [543, 264] width 1087 height 529
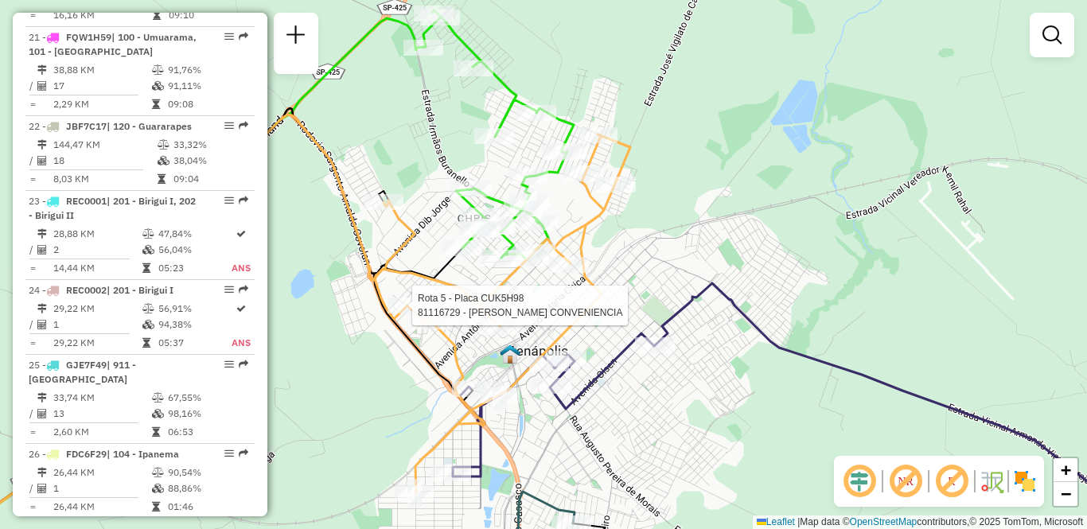
select select "**********"
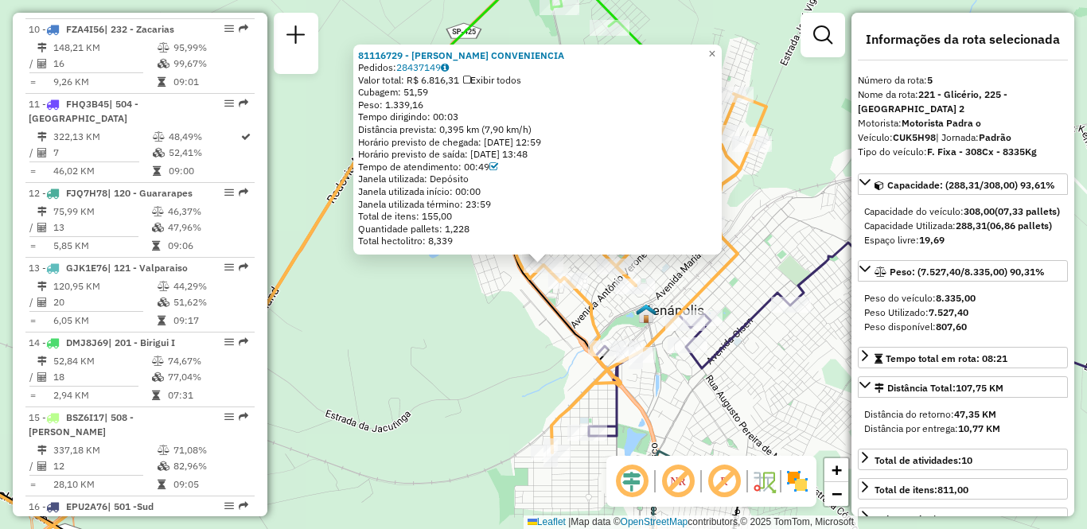
scroll to position [980, 0]
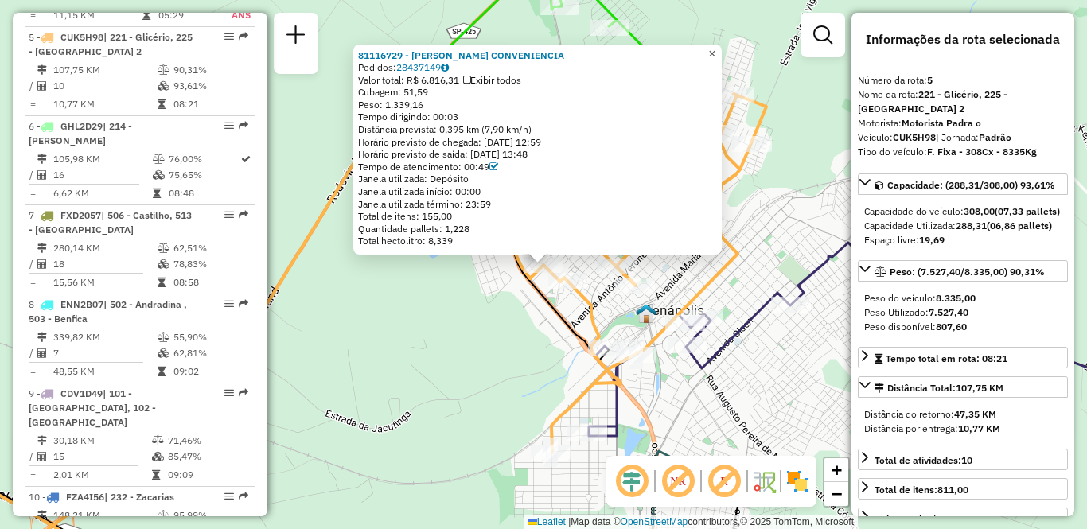
click at [715, 47] on span "×" at bounding box center [711, 54] width 7 height 14
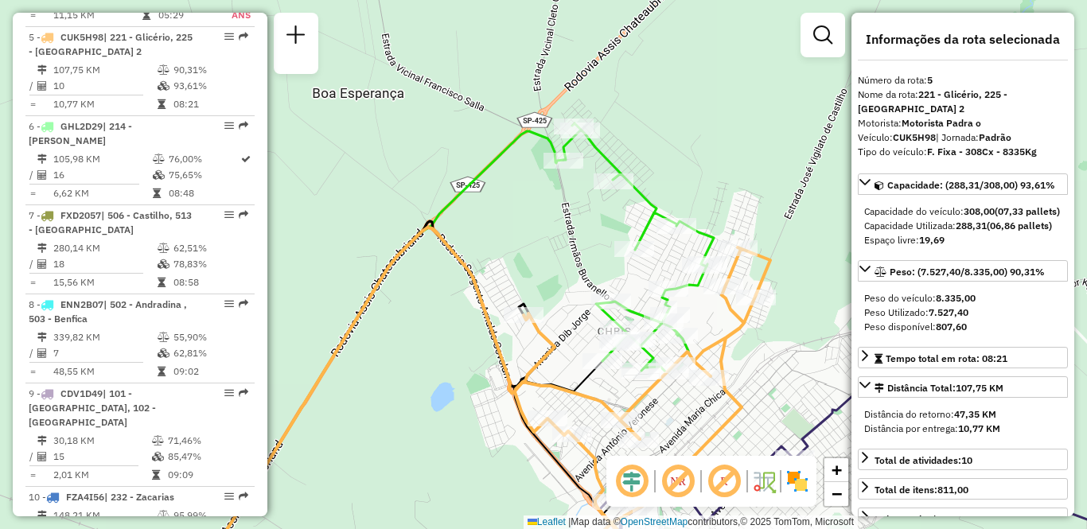
drag, startPoint x: 431, startPoint y: 282, endPoint x: 435, endPoint y: 436, distance: 153.6
click at [435, 436] on div "Janela de atendimento Grade de atendimento Capacidade Transportadoras Veículos …" at bounding box center [543, 264] width 1087 height 529
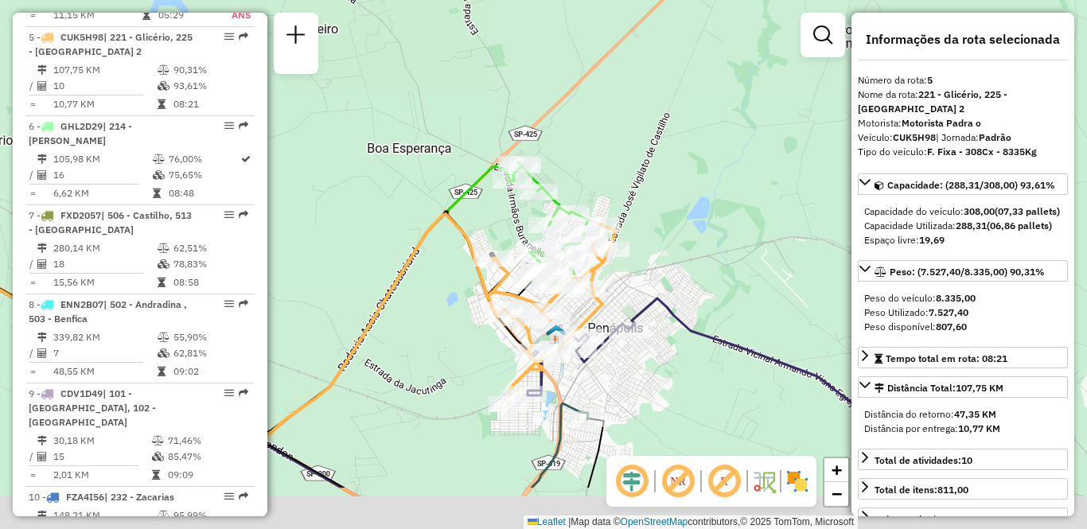
drag, startPoint x: 687, startPoint y: 290, endPoint x: 695, endPoint y: 212, distance: 78.4
click at [711, 212] on div "Janela de atendimento Grade de atendimento Capacidade Transportadoras Veículos …" at bounding box center [543, 264] width 1087 height 529
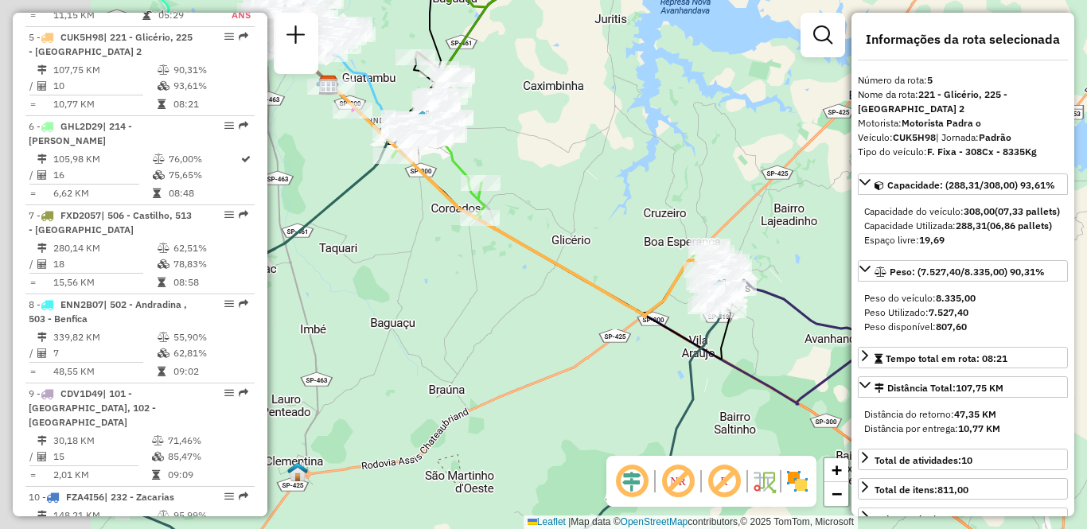
drag, startPoint x: 411, startPoint y: 359, endPoint x: 642, endPoint y: 325, distance: 234.0
click at [642, 317] on icon at bounding box center [523, 201] width 389 height 231
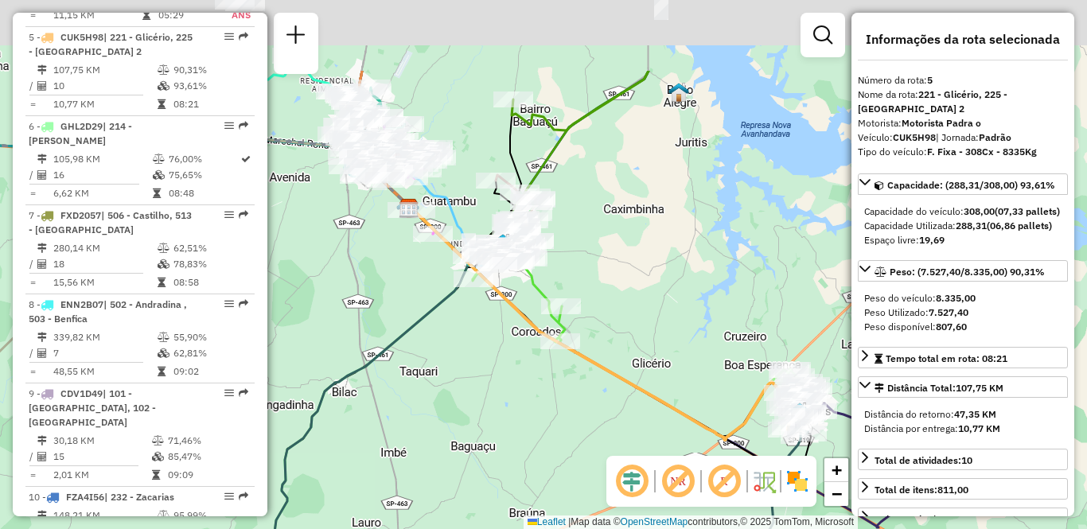
drag, startPoint x: 383, startPoint y: 344, endPoint x: 457, endPoint y: 389, distance: 85.7
click at [457, 389] on div "Janela de atendimento Grade de atendimento Capacidade Transportadoras Veículos …" at bounding box center [543, 264] width 1087 height 529
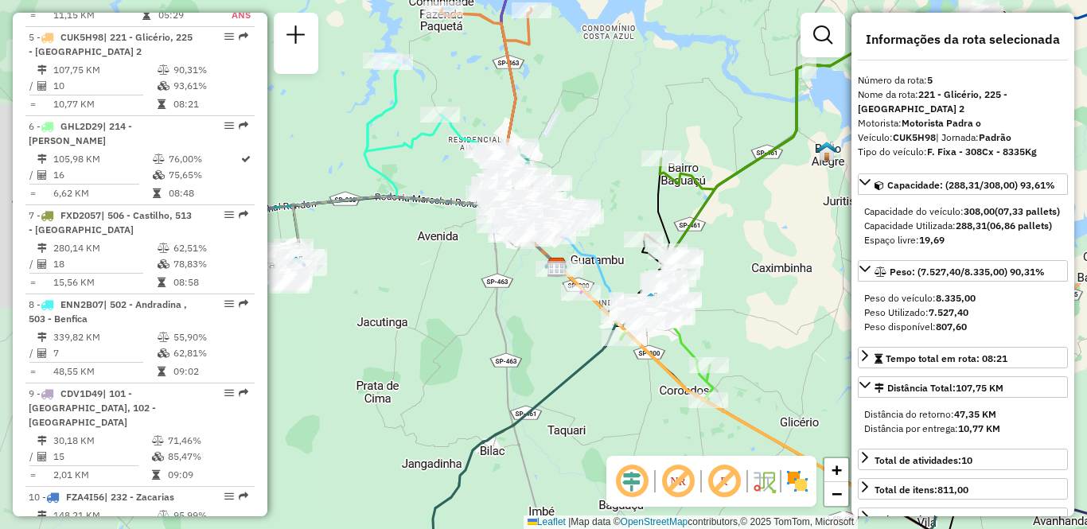
drag, startPoint x: 410, startPoint y: 282, endPoint x: 531, endPoint y: 326, distance: 128.6
click at [531, 326] on div "Janela de atendimento Grade de atendimento Capacidade Transportadoras Veículos …" at bounding box center [543, 264] width 1087 height 529
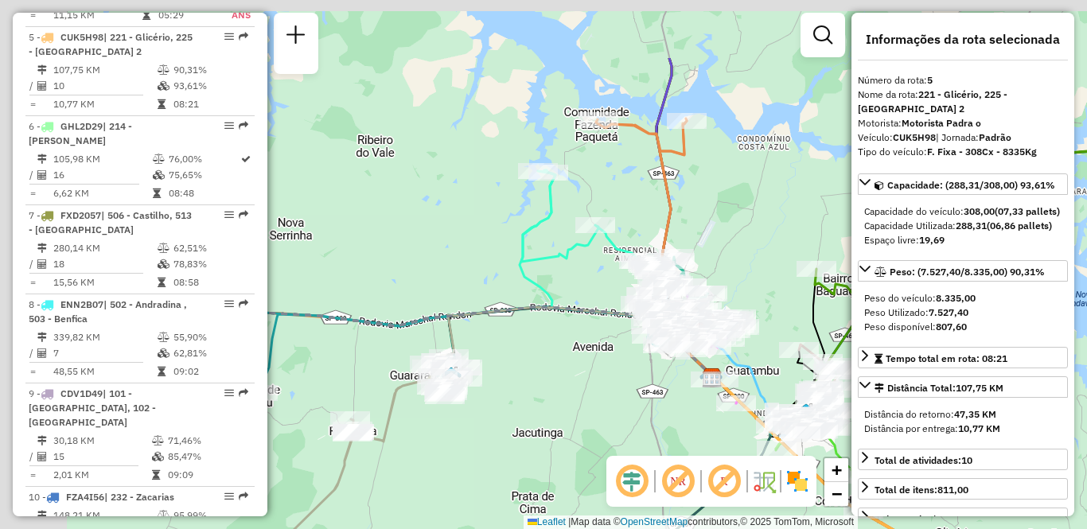
drag, startPoint x: 386, startPoint y: 314, endPoint x: 542, endPoint y: 450, distance: 206.9
click at [542, 454] on div "Janela de atendimento Grade de atendimento Capacidade Transportadoras Veículos …" at bounding box center [543, 264] width 1087 height 529
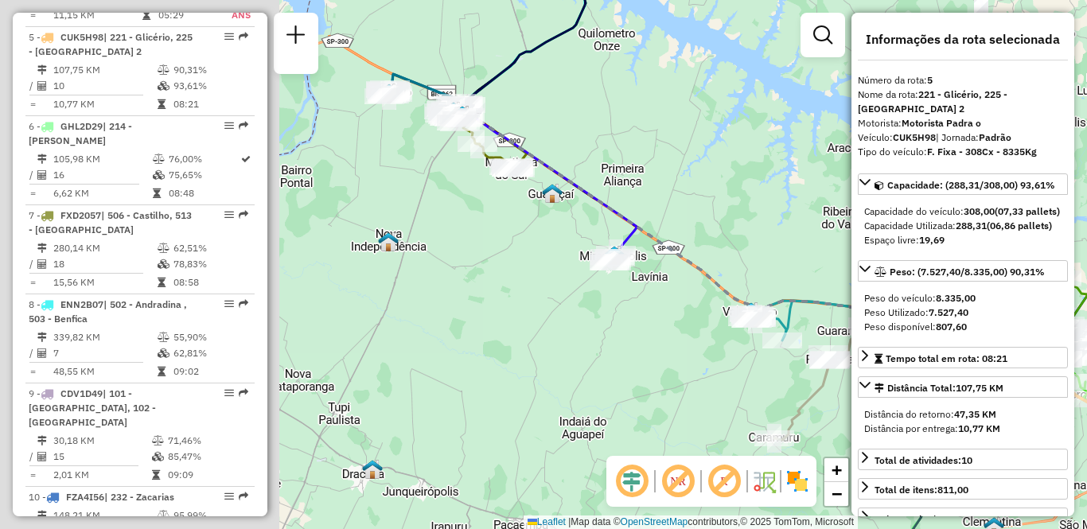
drag, startPoint x: 480, startPoint y: 209, endPoint x: 792, endPoint y: 235, distance: 312.9
click at [792, 235] on div "Janela de atendimento Grade de atendimento Capacidade Transportadoras Veículos …" at bounding box center [543, 264] width 1087 height 529
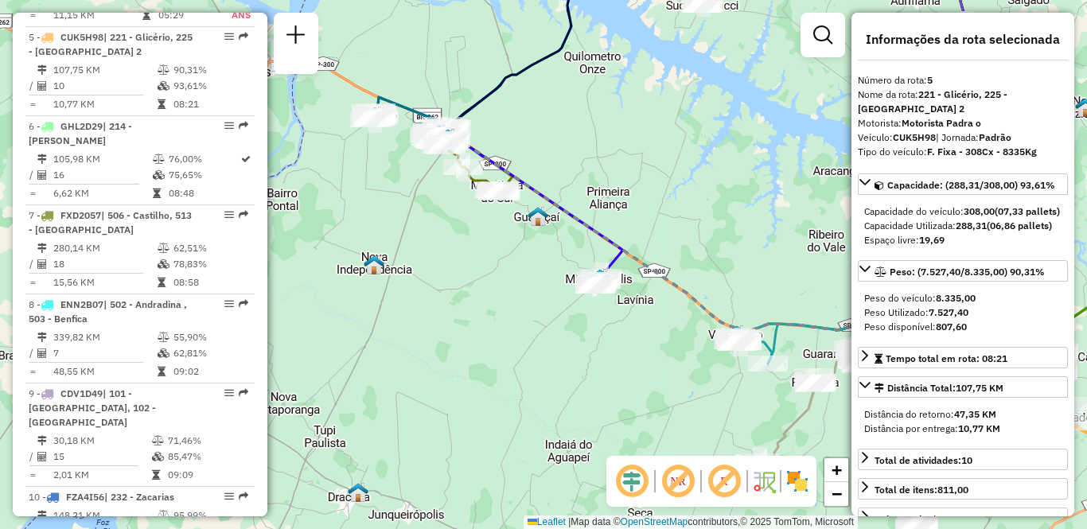
drag, startPoint x: 570, startPoint y: 257, endPoint x: 528, endPoint y: 328, distance: 82.4
click at [533, 328] on div "Janela de atendimento Grade de atendimento Capacidade Transportadoras Veículos …" at bounding box center [543, 264] width 1087 height 529
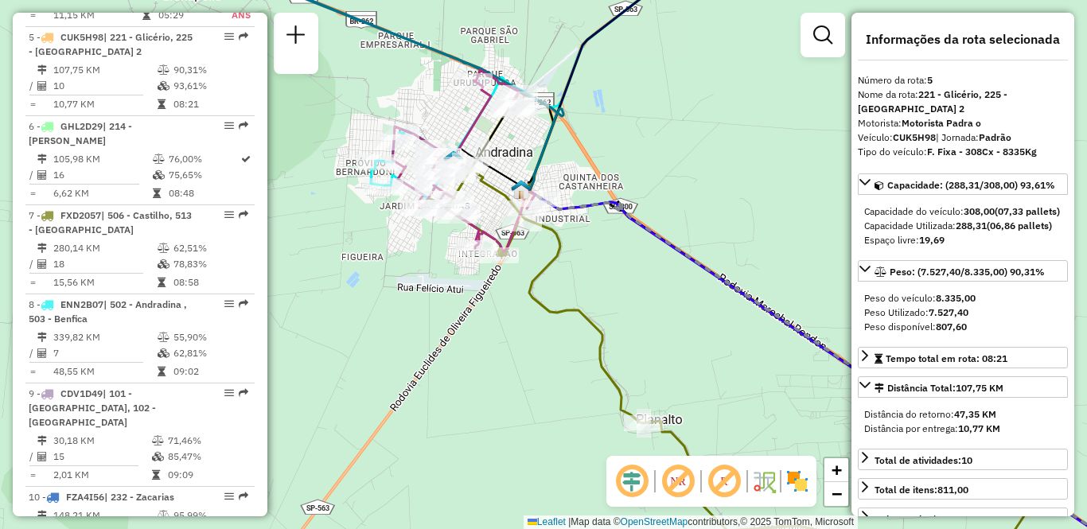
drag, startPoint x: 453, startPoint y: 282, endPoint x: 542, endPoint y: 336, distance: 103.1
click at [542, 336] on div "Janela de atendimento Grade de atendimento Capacidade Transportadoras Veículos …" at bounding box center [543, 264] width 1087 height 529
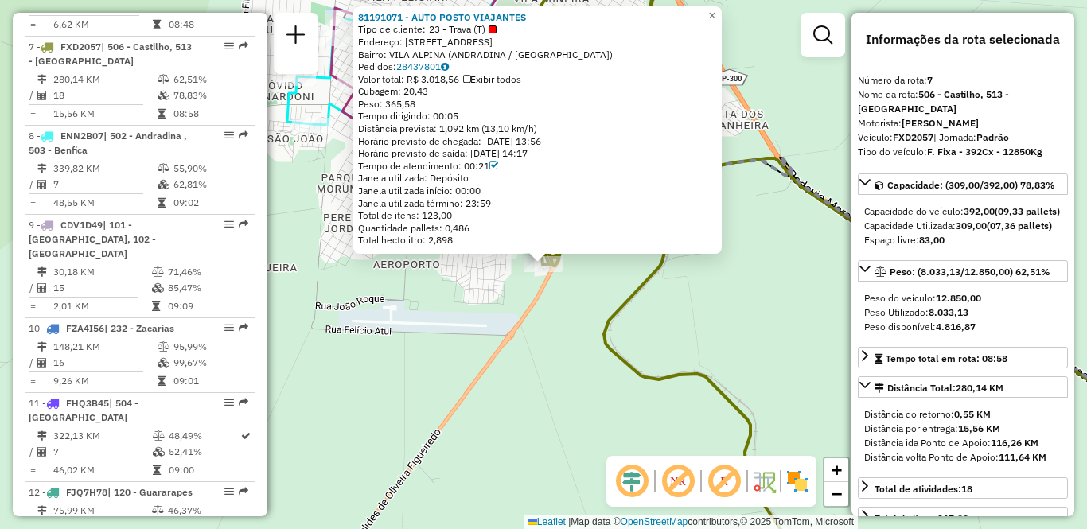
scroll to position [1158, 0]
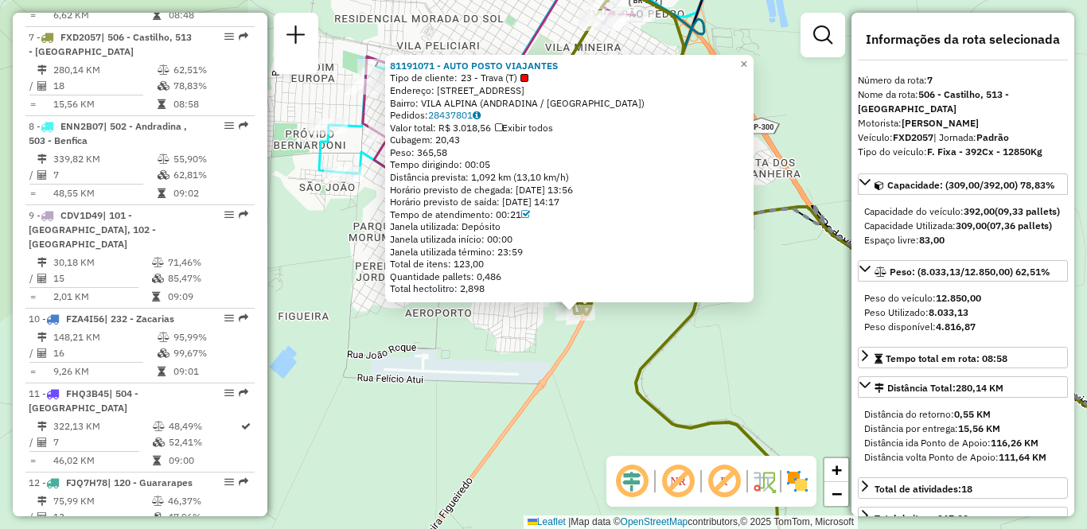
drag, startPoint x: 469, startPoint y: 322, endPoint x: 500, endPoint y: 373, distance: 60.0
click at [500, 373] on div "81191071 - AUTO POSTO VIAJANTES Tipo de cliente: 23 - Trava (T) Endereço: AV [G…" at bounding box center [543, 264] width 1087 height 529
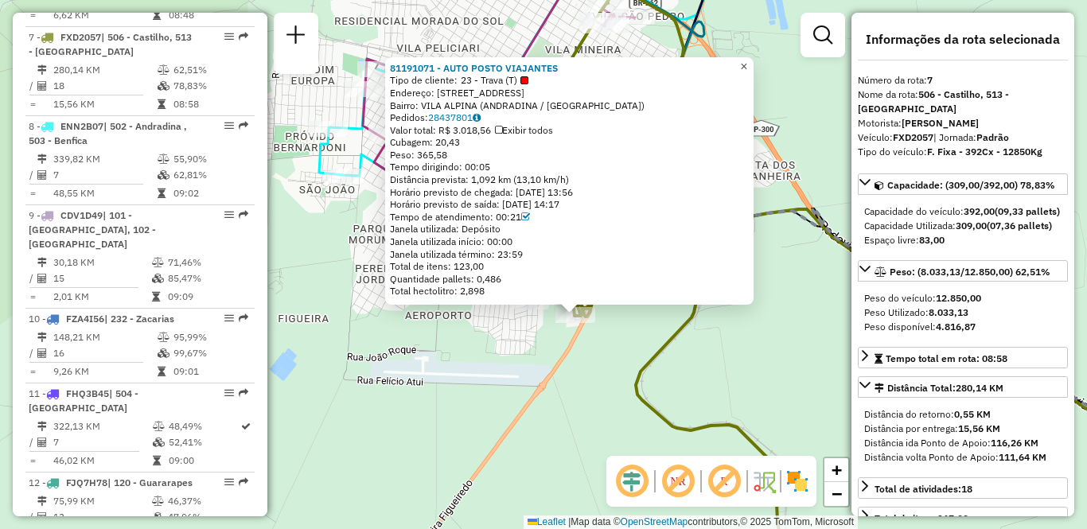
click at [747, 60] on span "×" at bounding box center [743, 67] width 7 height 14
